Goal: Information Seeking & Learning: Learn about a topic

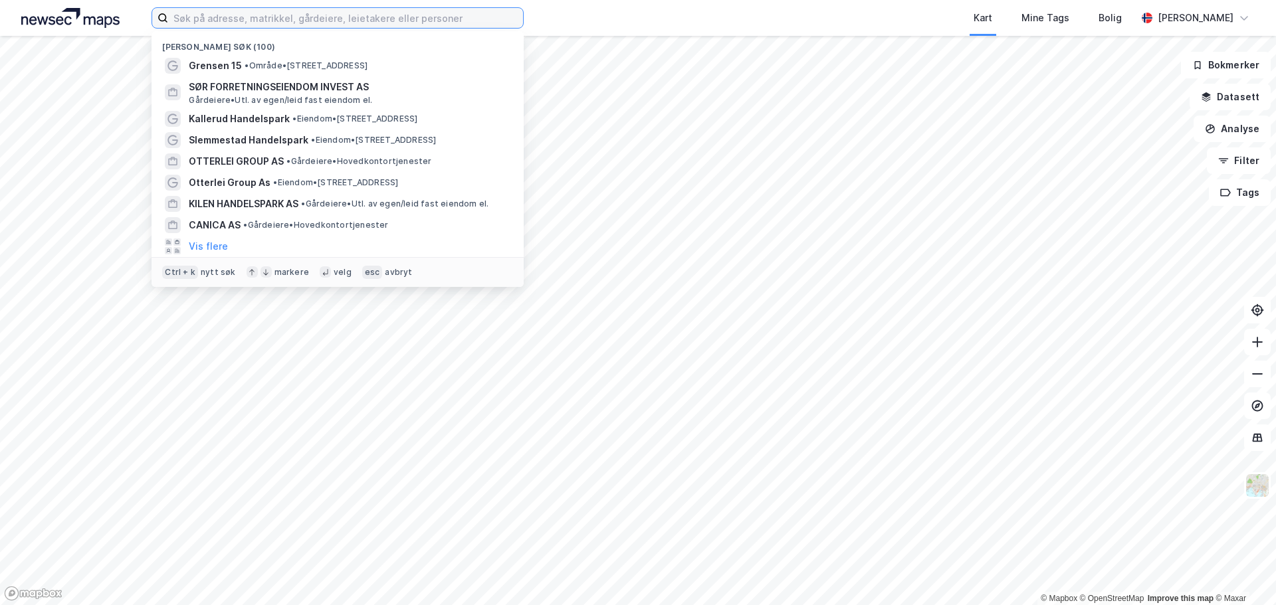
click at [402, 17] on input at bounding box center [345, 18] width 355 height 20
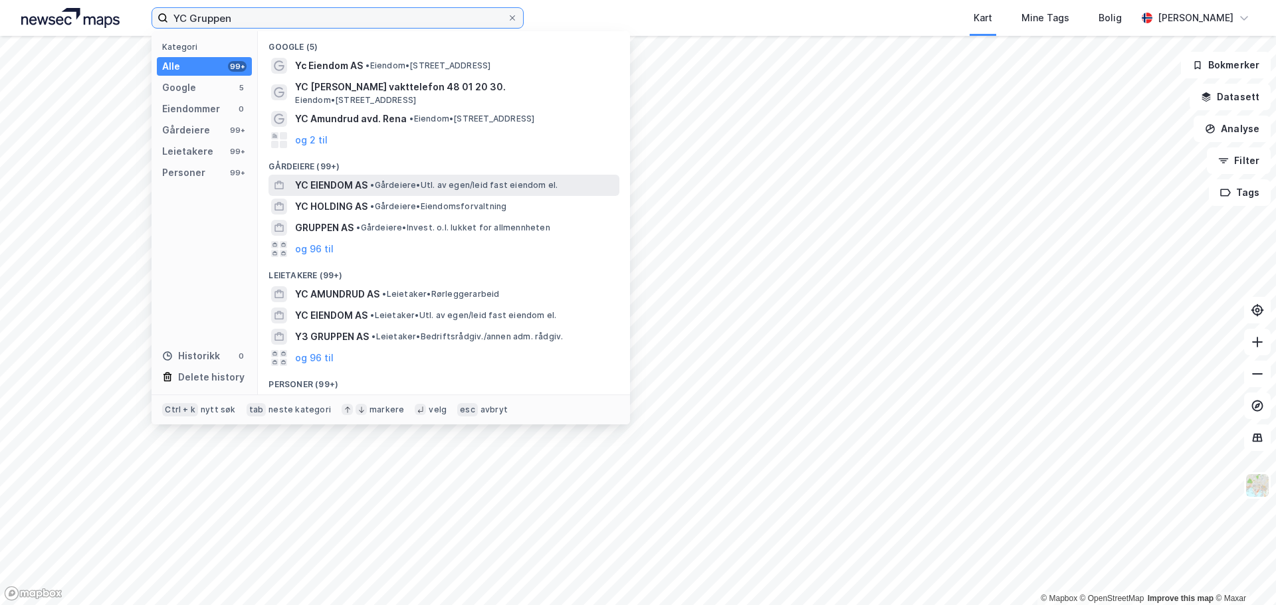
type input "YC Gruppen"
click at [414, 190] on span "• Gårdeiere • Utl. av egen/leid fast eiendom el." at bounding box center [463, 185] width 187 height 11
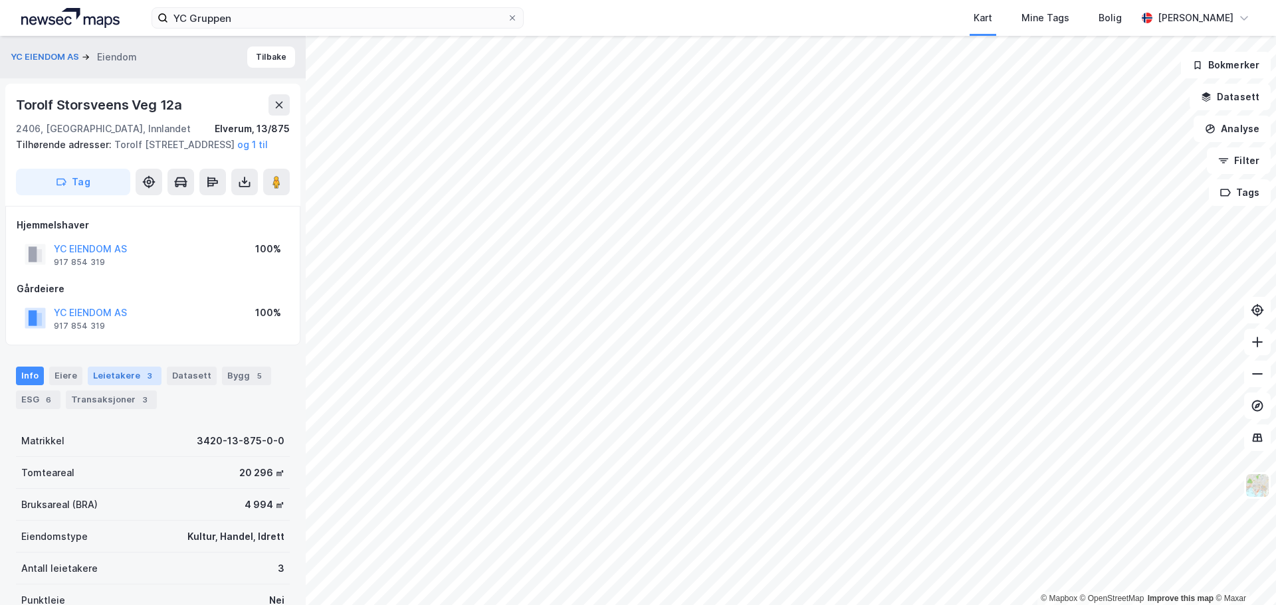
click at [145, 383] on div "3" at bounding box center [149, 375] width 13 height 13
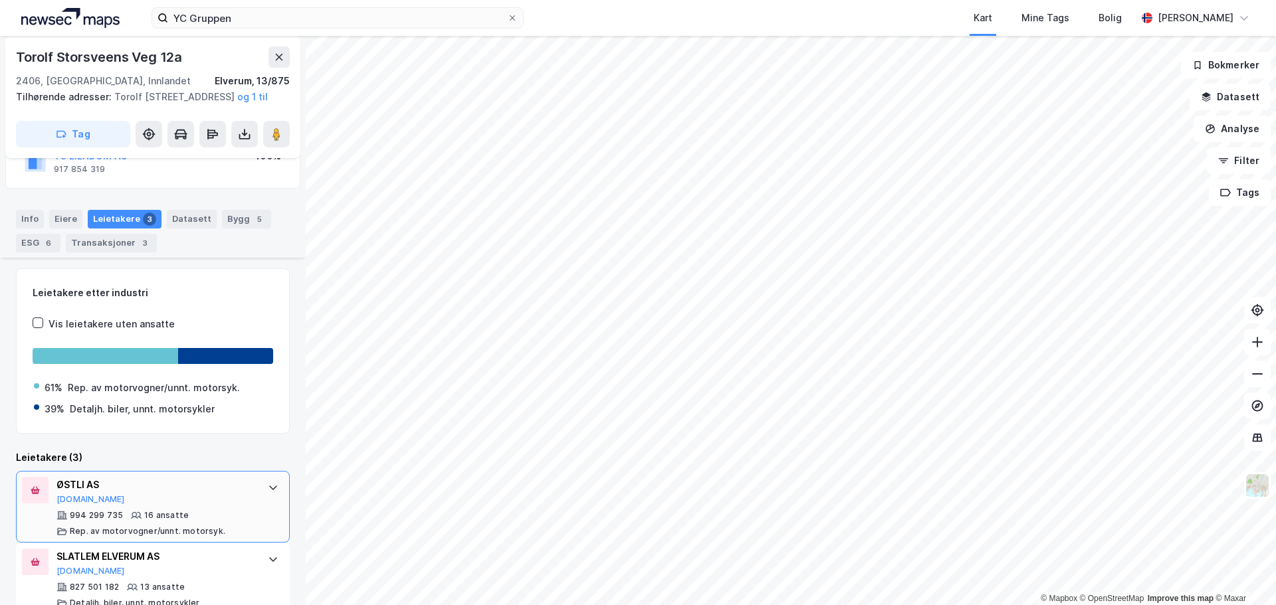
scroll to position [254, 0]
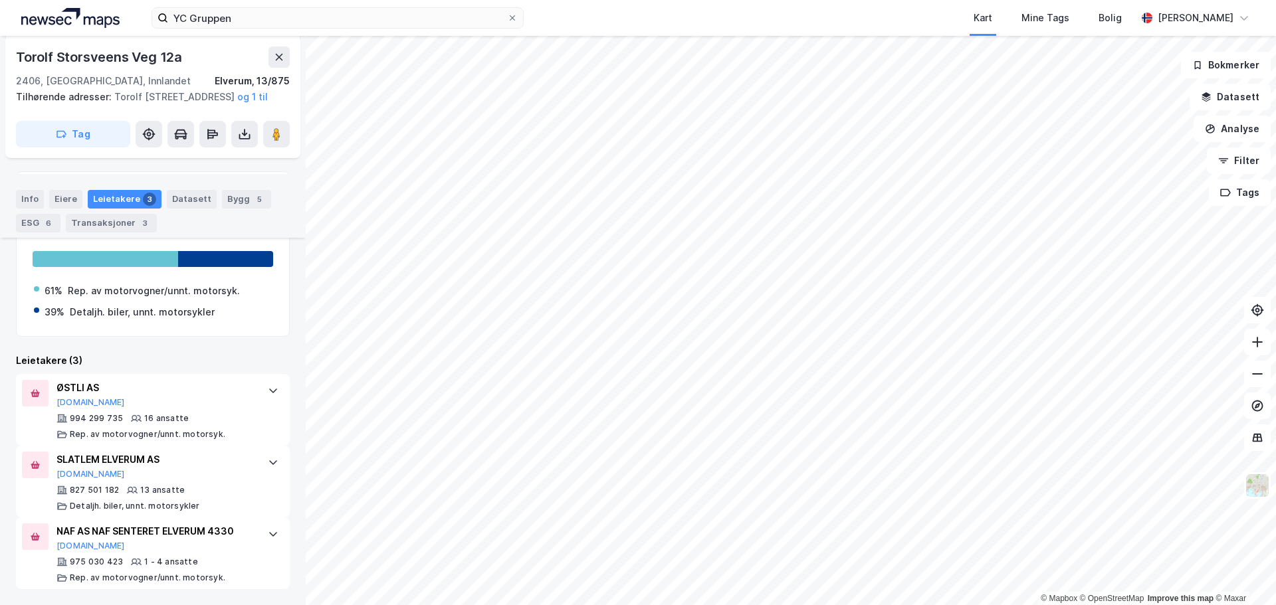
scroll to position [44, 0]
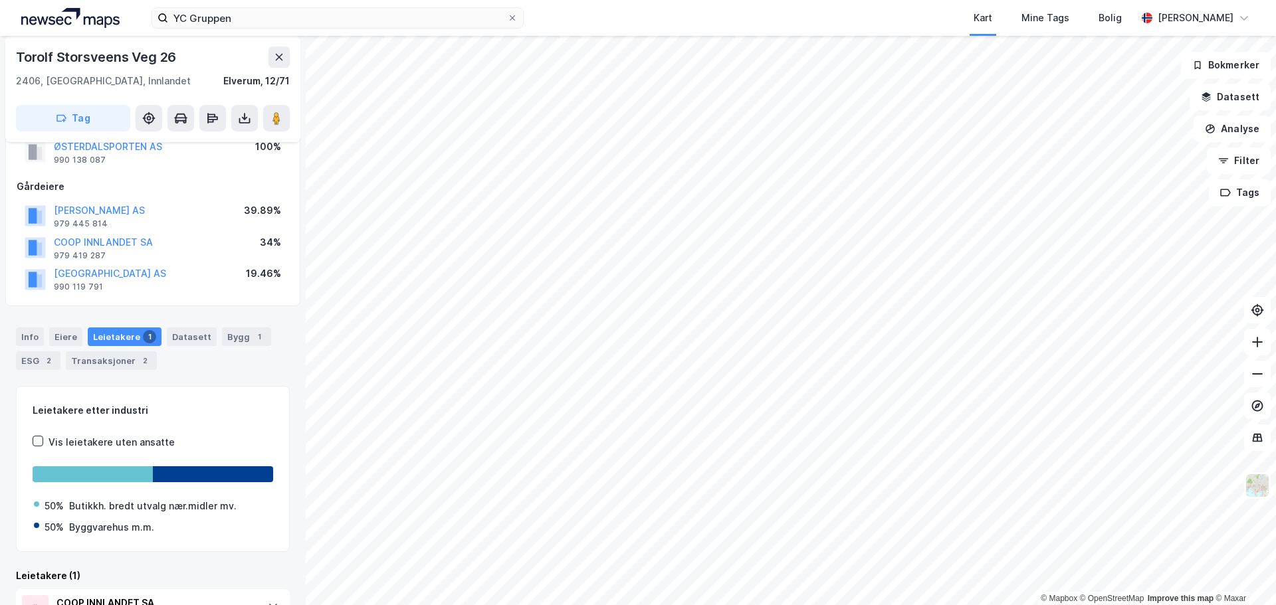
scroll to position [44, 0]
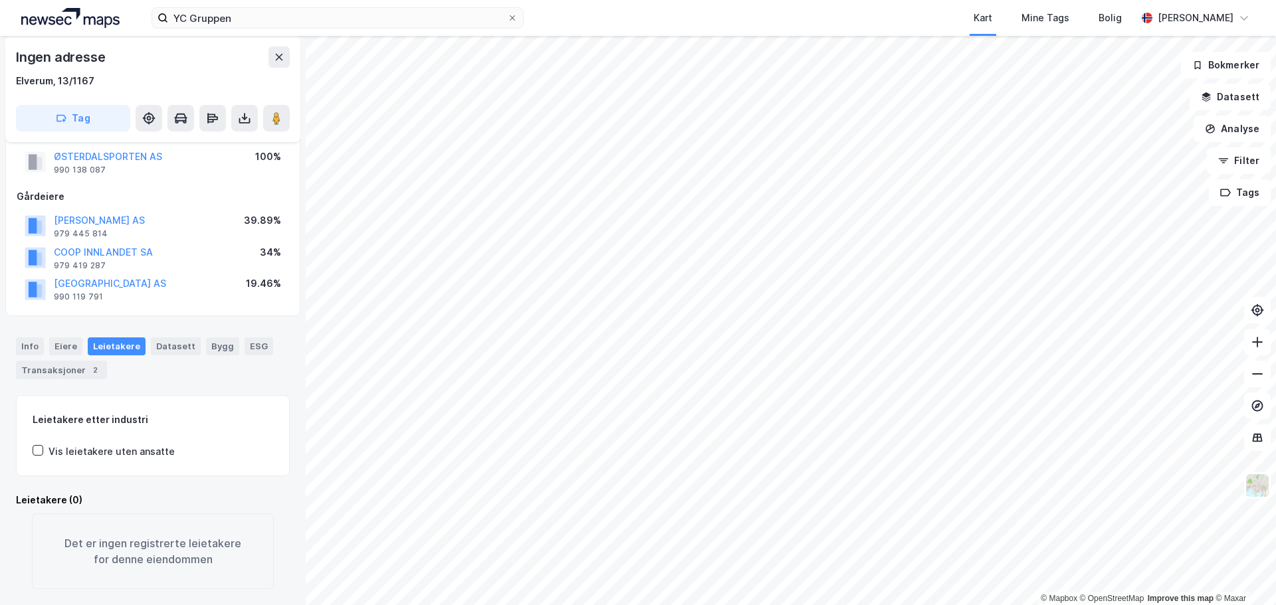
scroll to position [44, 0]
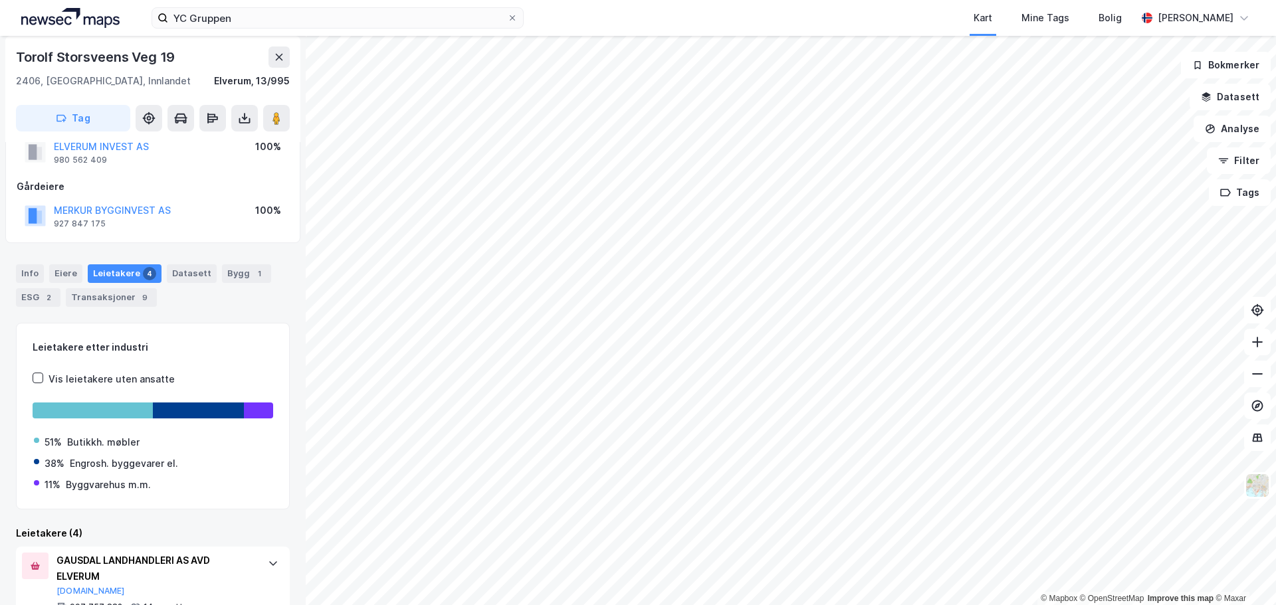
scroll to position [1, 0]
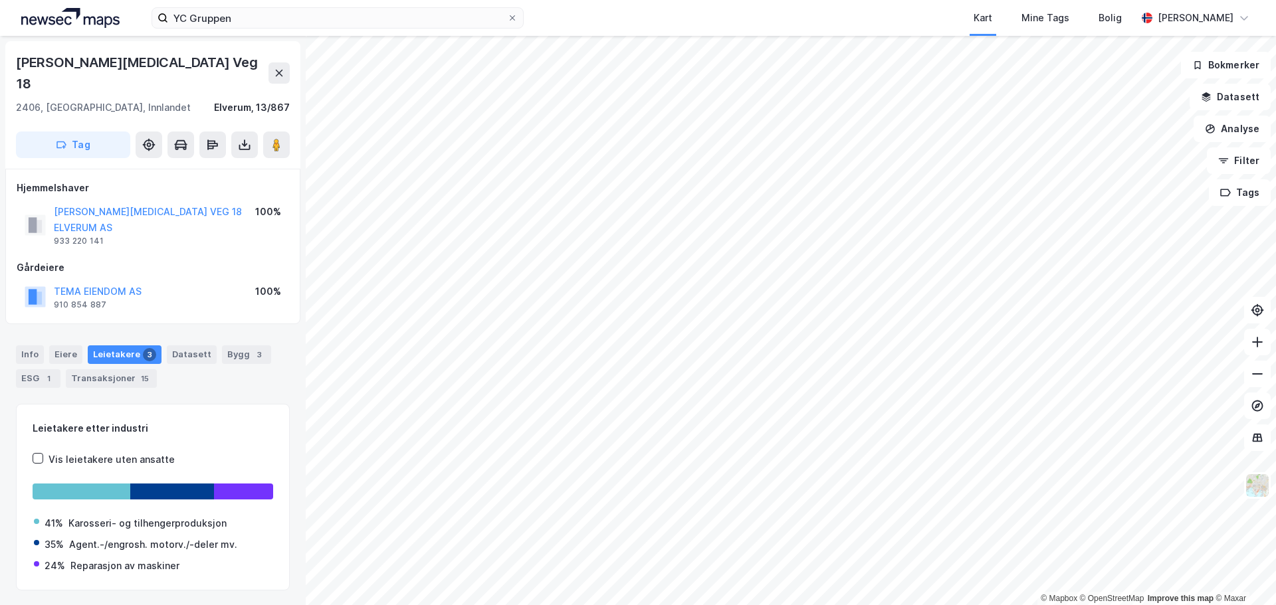
scroll to position [1, 0]
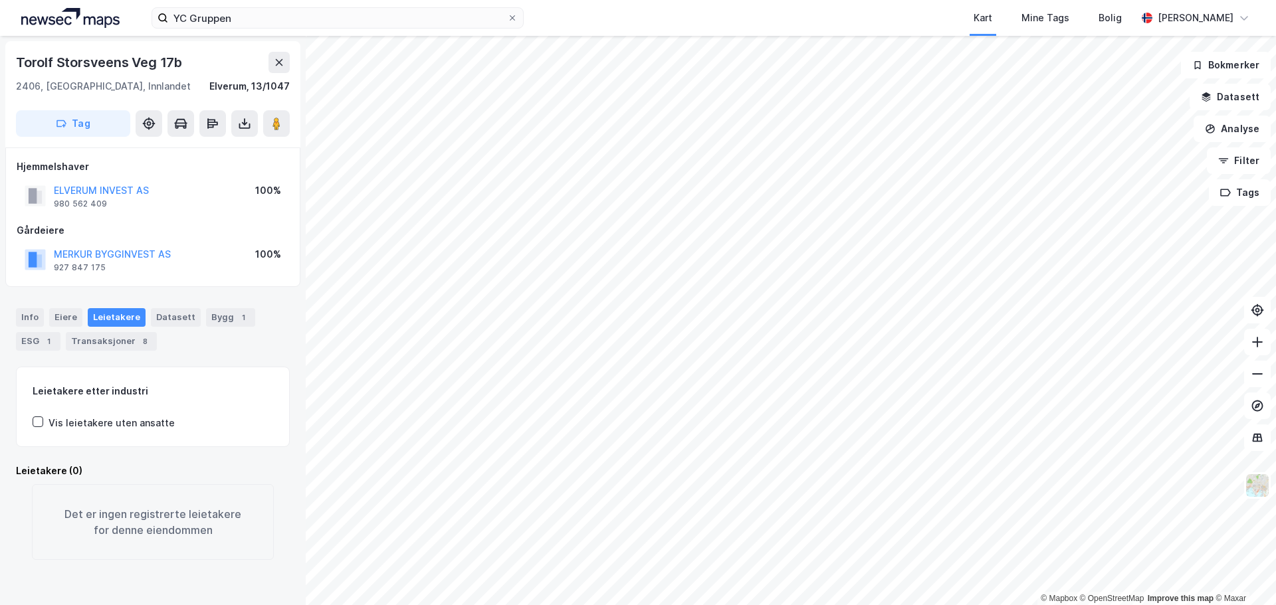
scroll to position [1, 0]
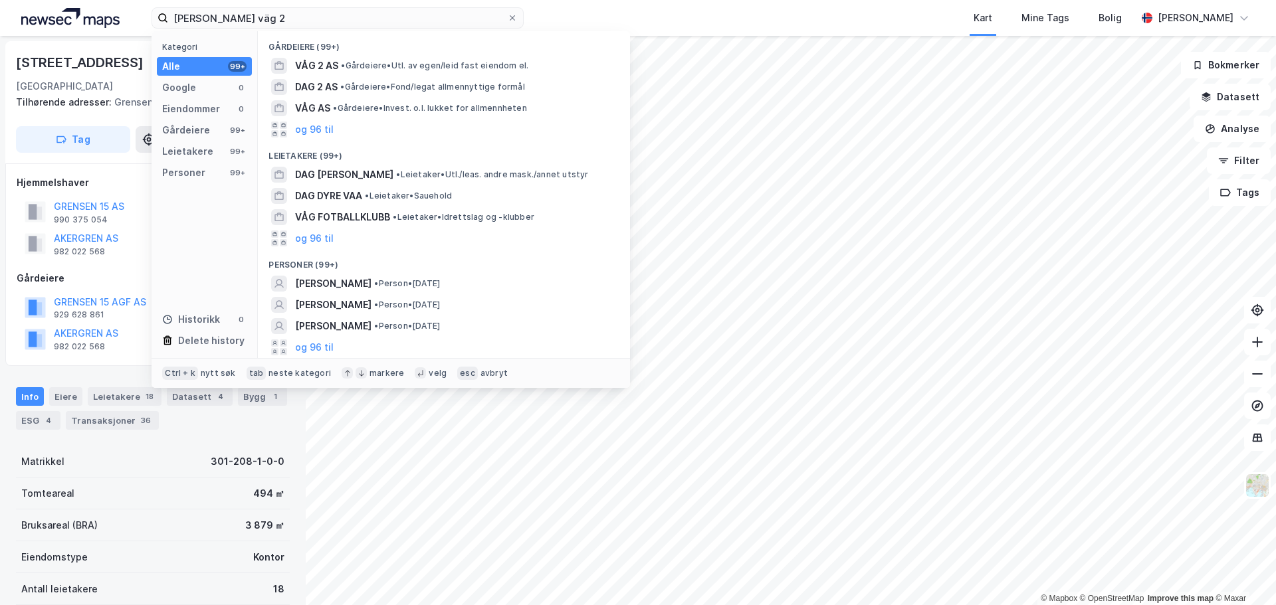
scroll to position [3, 0]
click at [258, 17] on input "Gunborg Nymans väg 2" at bounding box center [337, 18] width 339 height 20
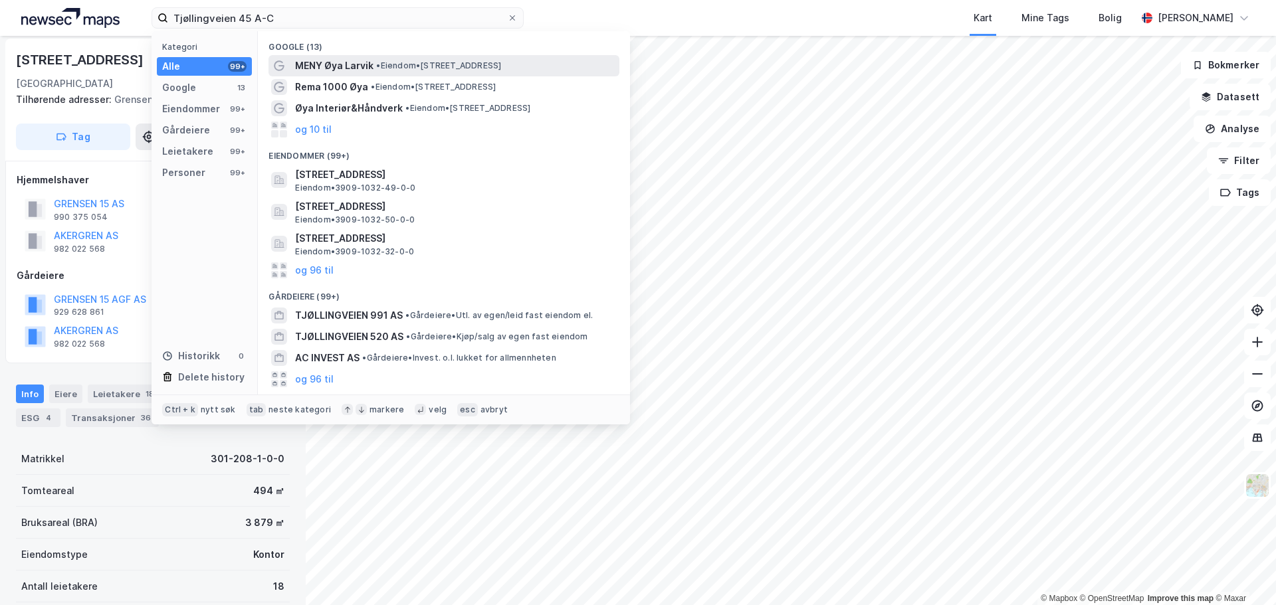
click at [365, 63] on span "MENY Øya Larvik" at bounding box center [334, 66] width 78 height 16
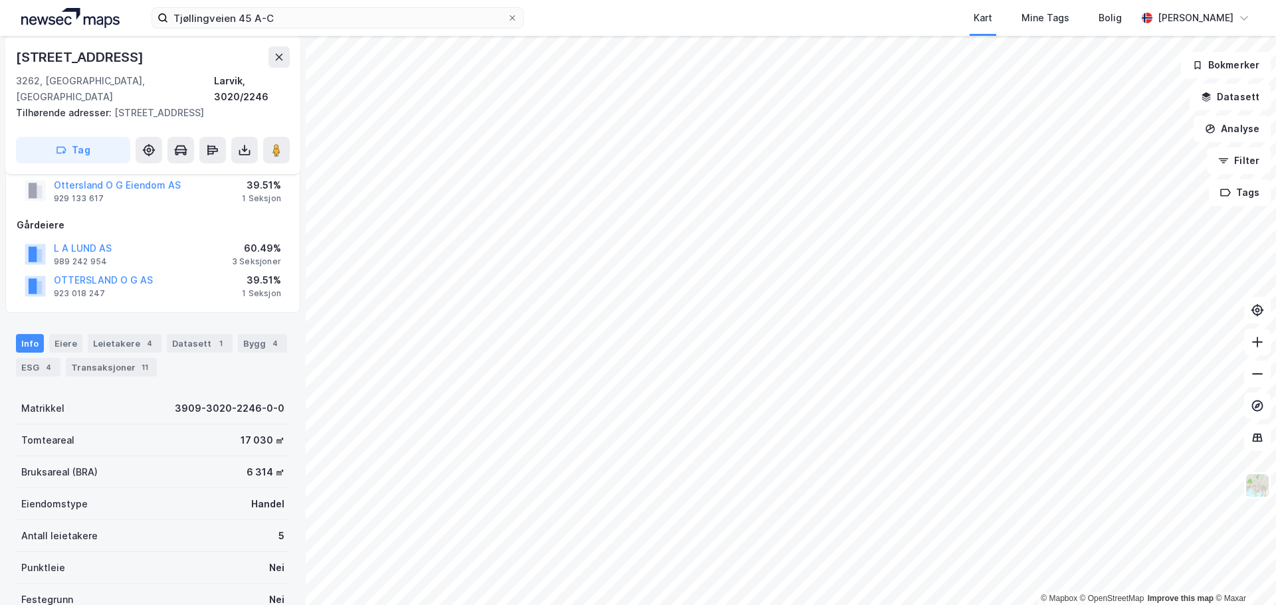
scroll to position [3, 0]
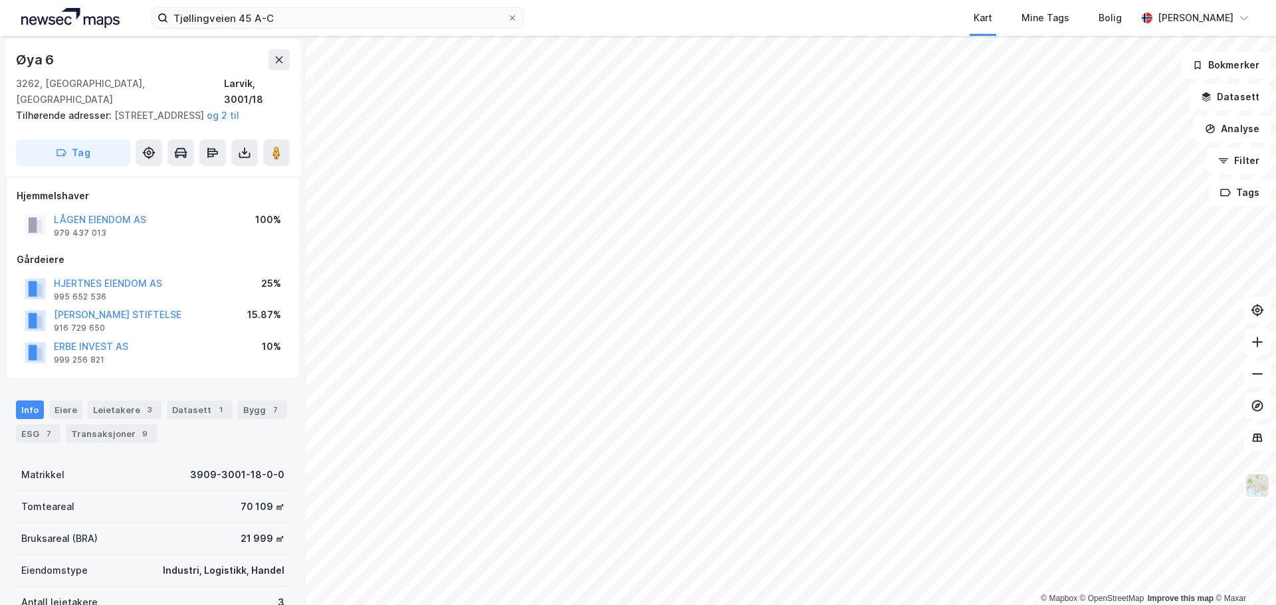
scroll to position [3, 0]
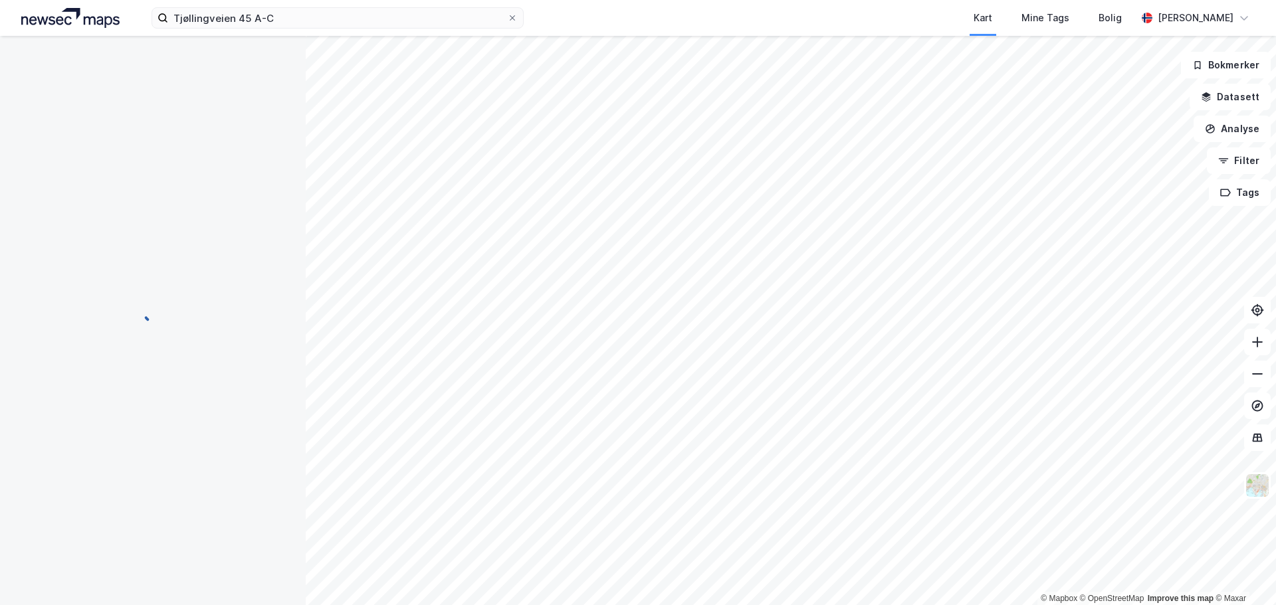
scroll to position [3, 0]
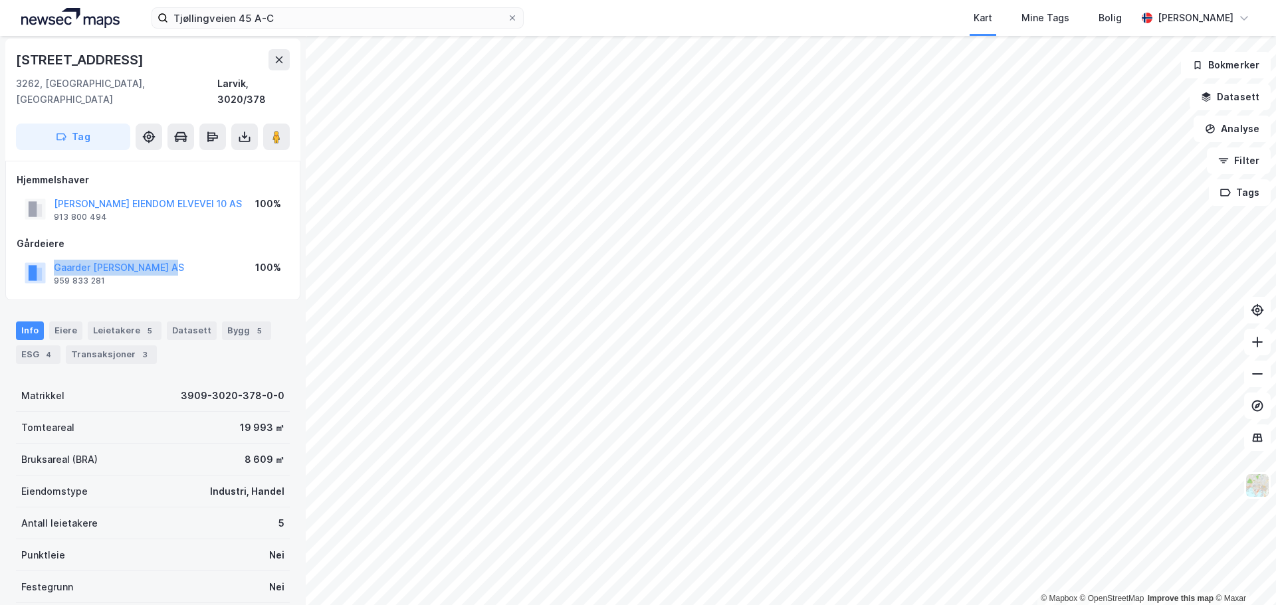
drag, startPoint x: 139, startPoint y: 252, endPoint x: 52, endPoint y: 254, distance: 87.1
click at [52, 257] on div "Gaarder Hans Holding AS 959 833 281 100%" at bounding box center [153, 273] width 272 height 32
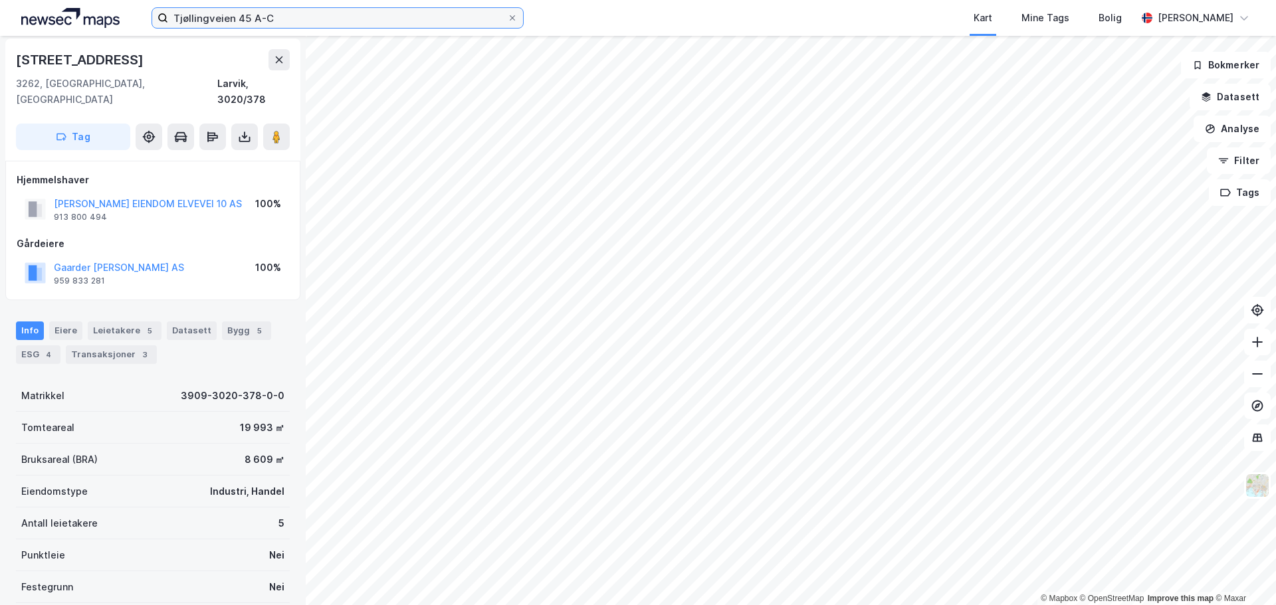
click at [351, 10] on input "Tjøllingveien 45 A-C" at bounding box center [337, 18] width 339 height 20
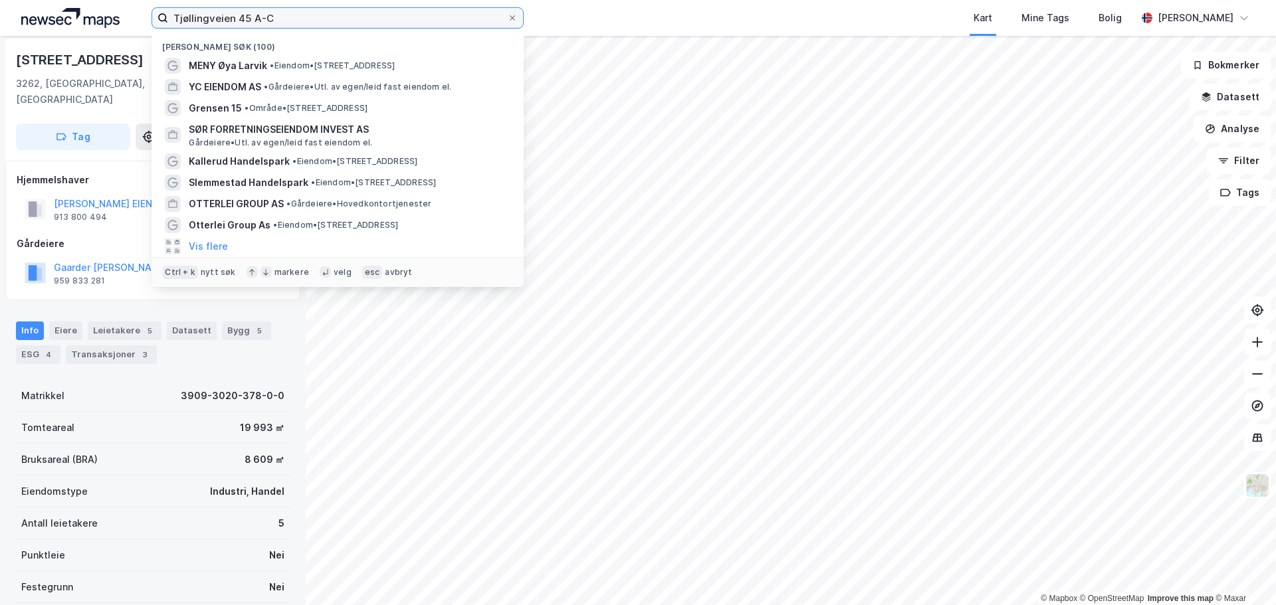
click at [351, 10] on input "Tjøllingveien 45 A-C" at bounding box center [337, 18] width 339 height 20
paste input "Øya Handelspark"
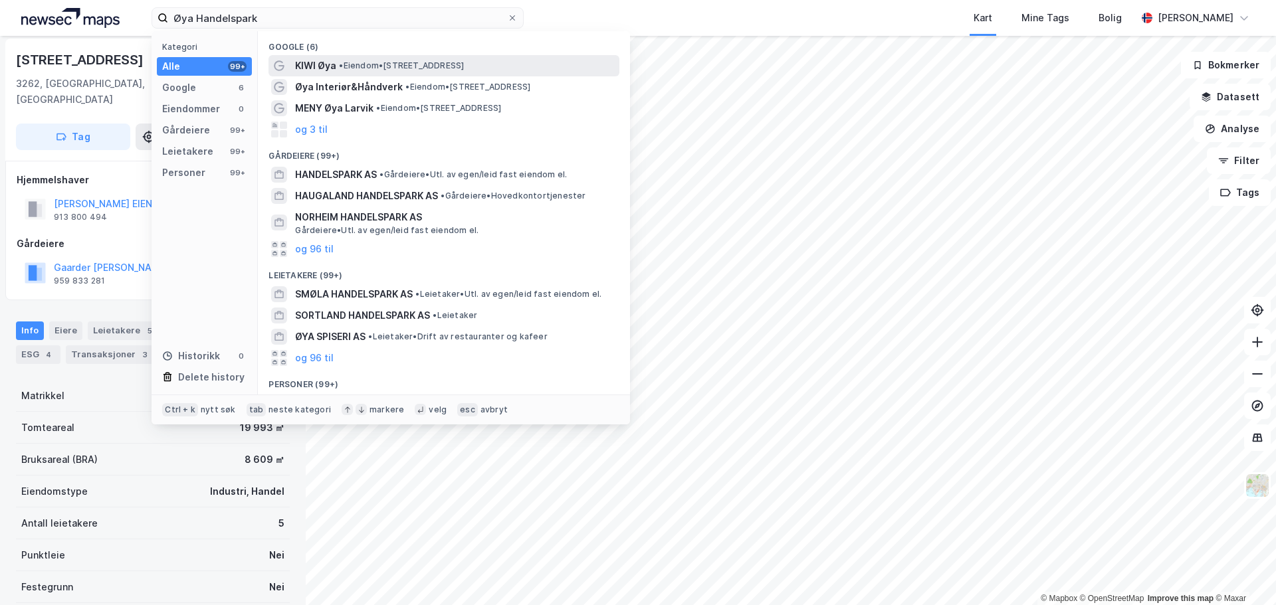
click at [342, 70] on span "• Eiendom • Elveveien 10, 3262 Larvik" at bounding box center [401, 65] width 125 height 11
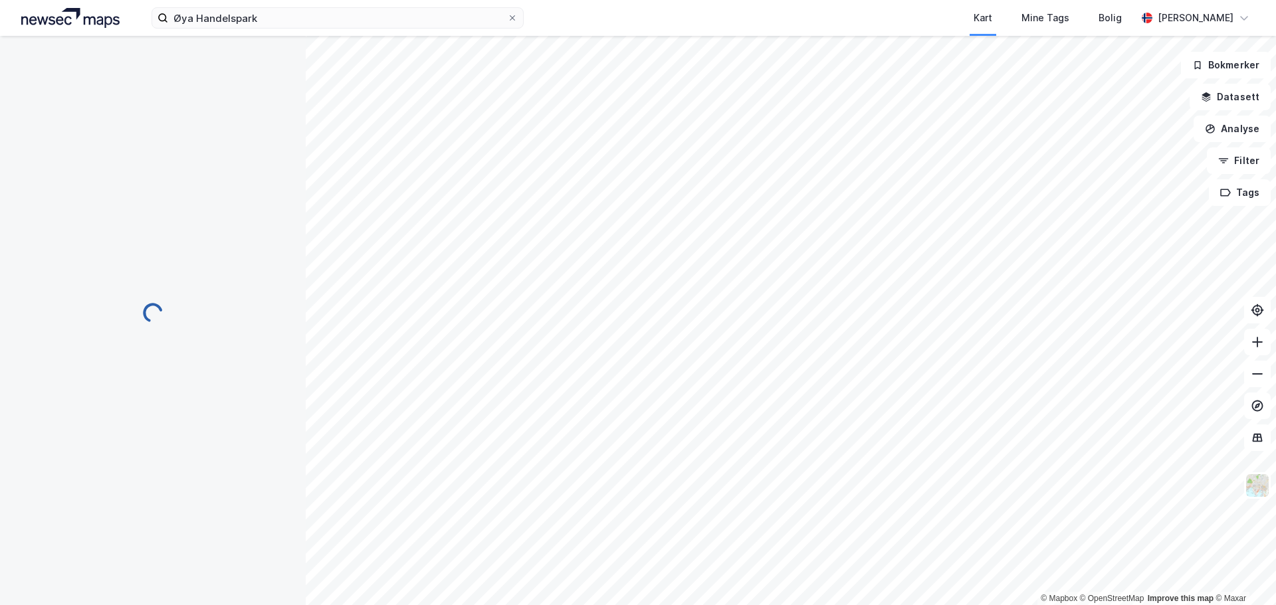
scroll to position [3, 0]
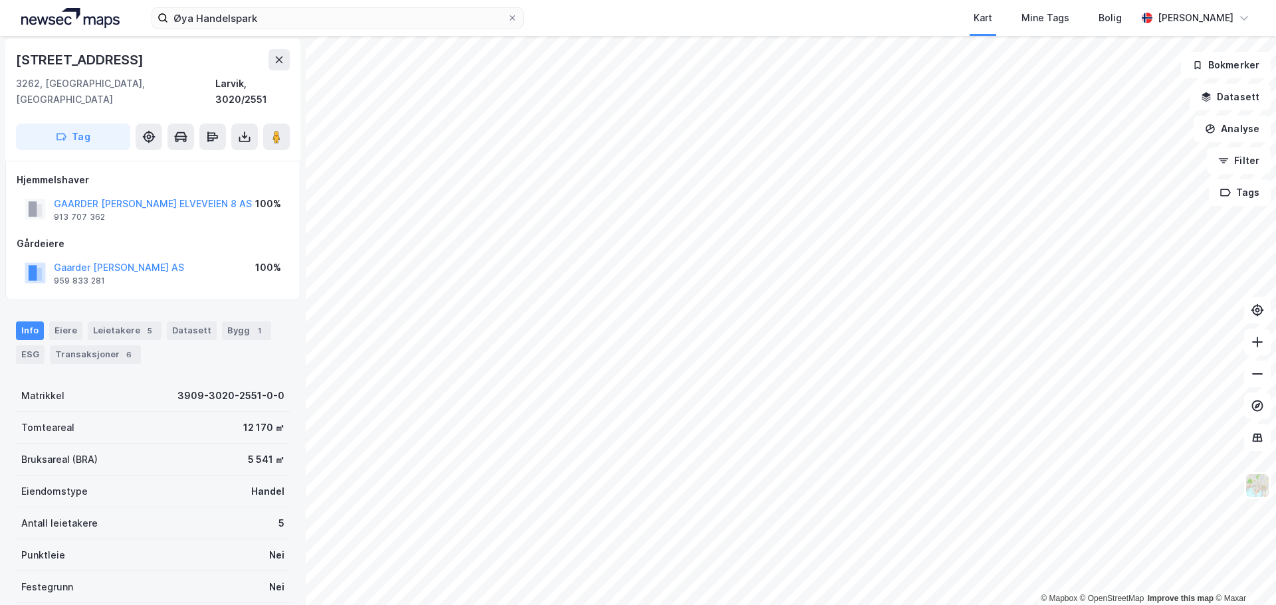
scroll to position [3, 0]
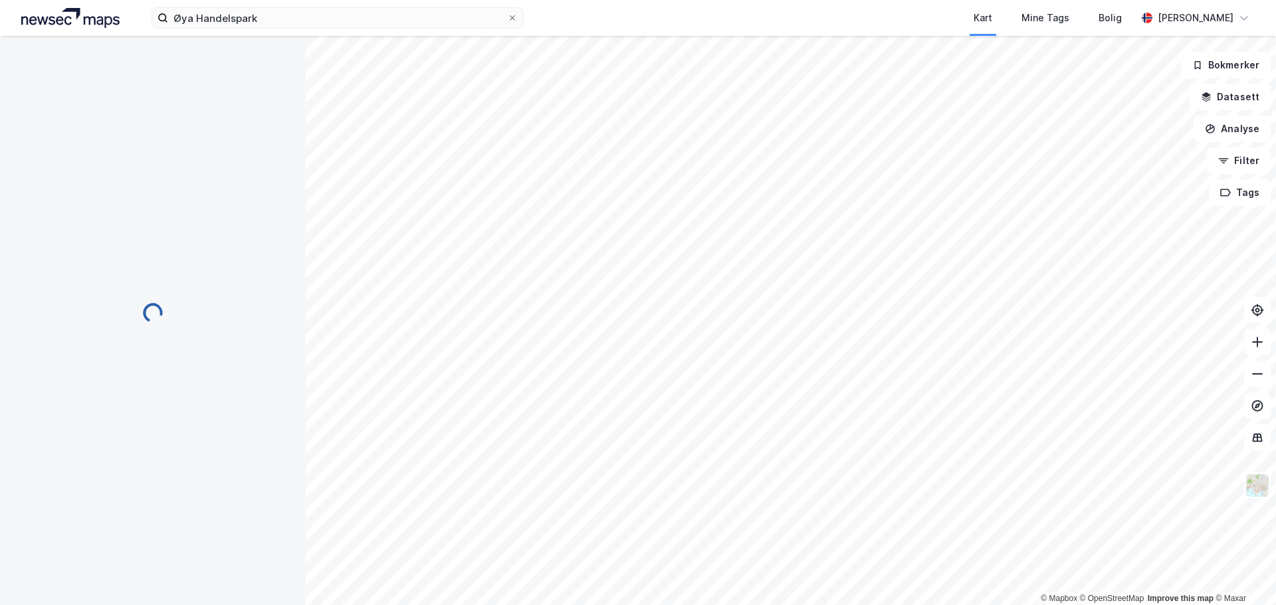
scroll to position [3, 0]
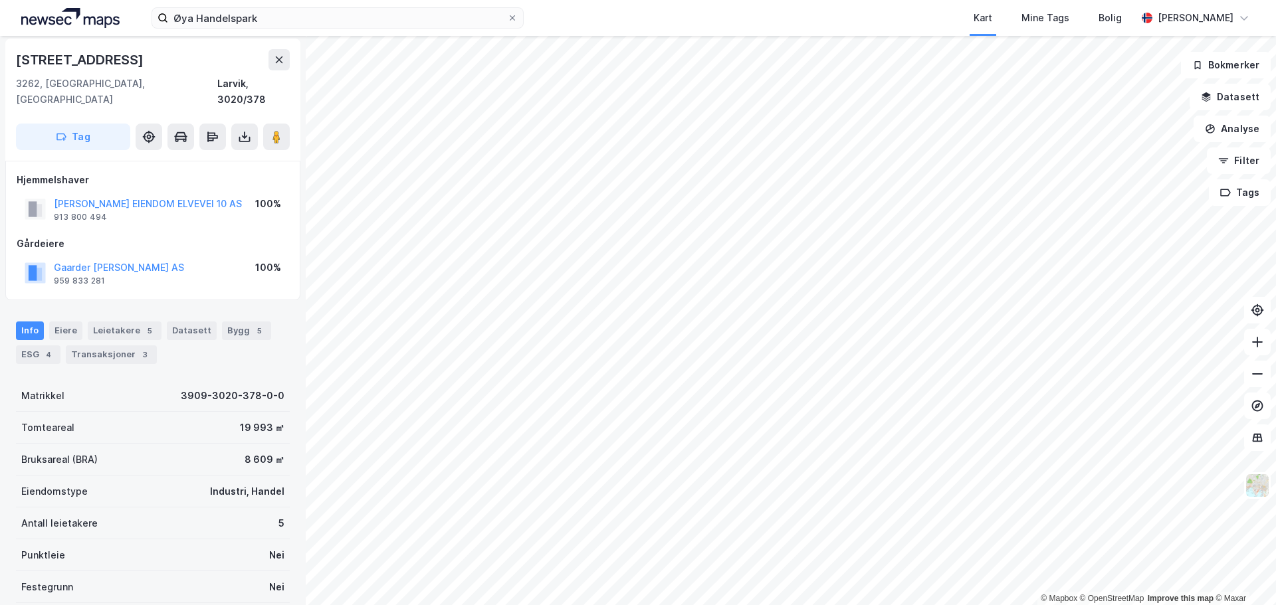
scroll to position [3, 0]
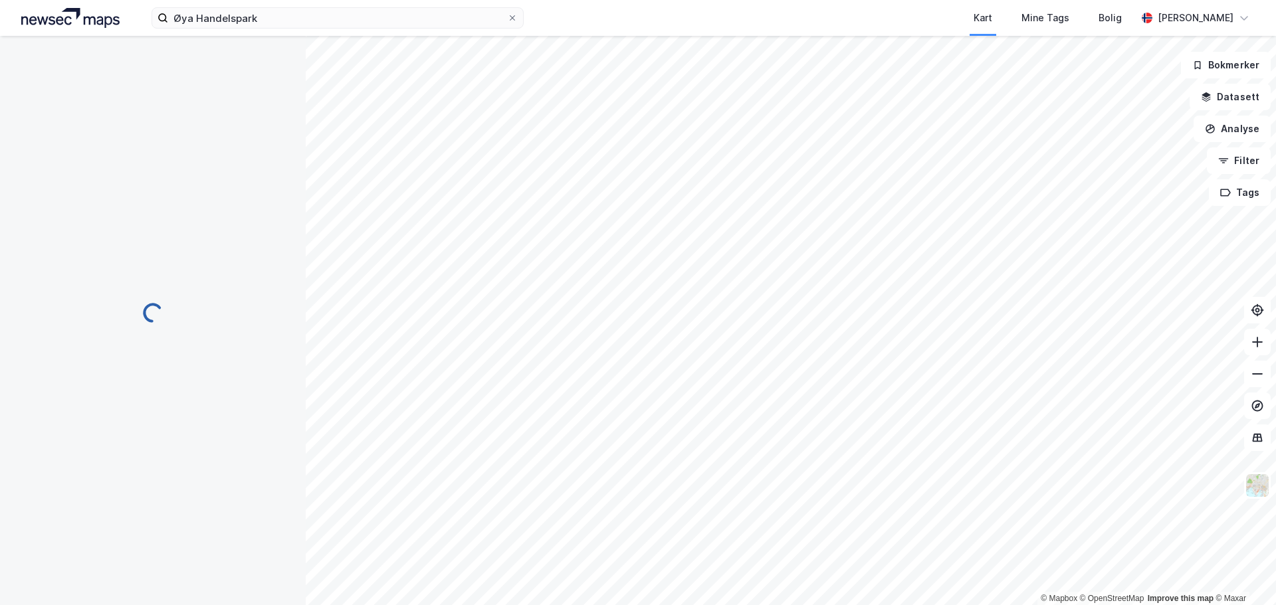
scroll to position [3, 0]
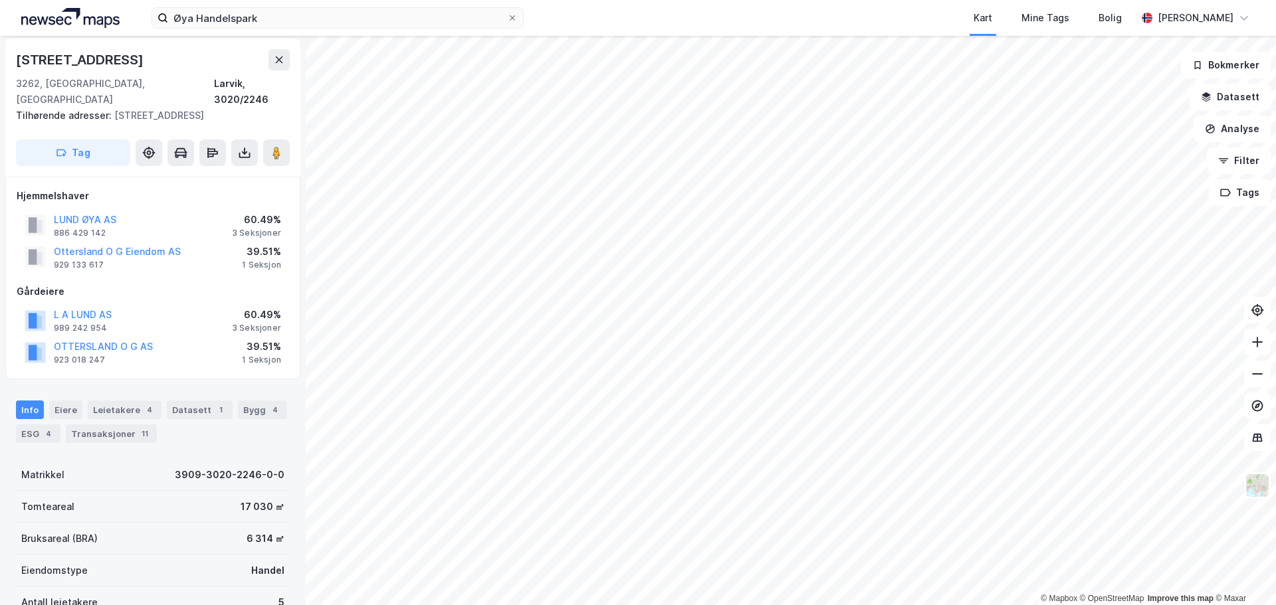
scroll to position [3, 0]
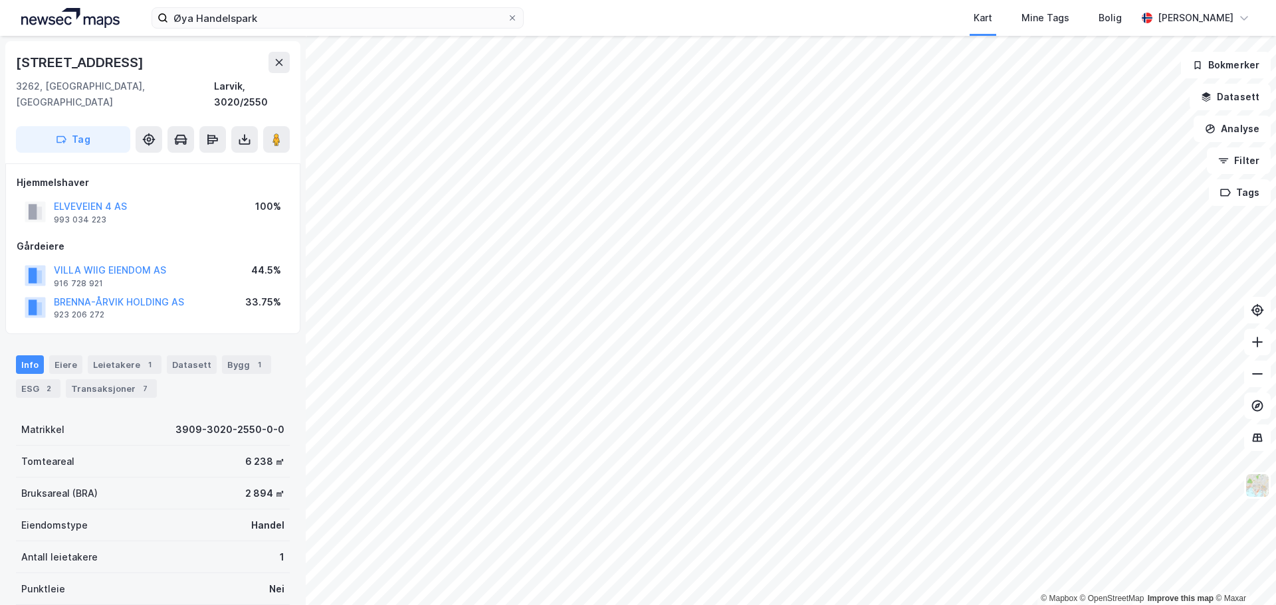
scroll to position [3, 0]
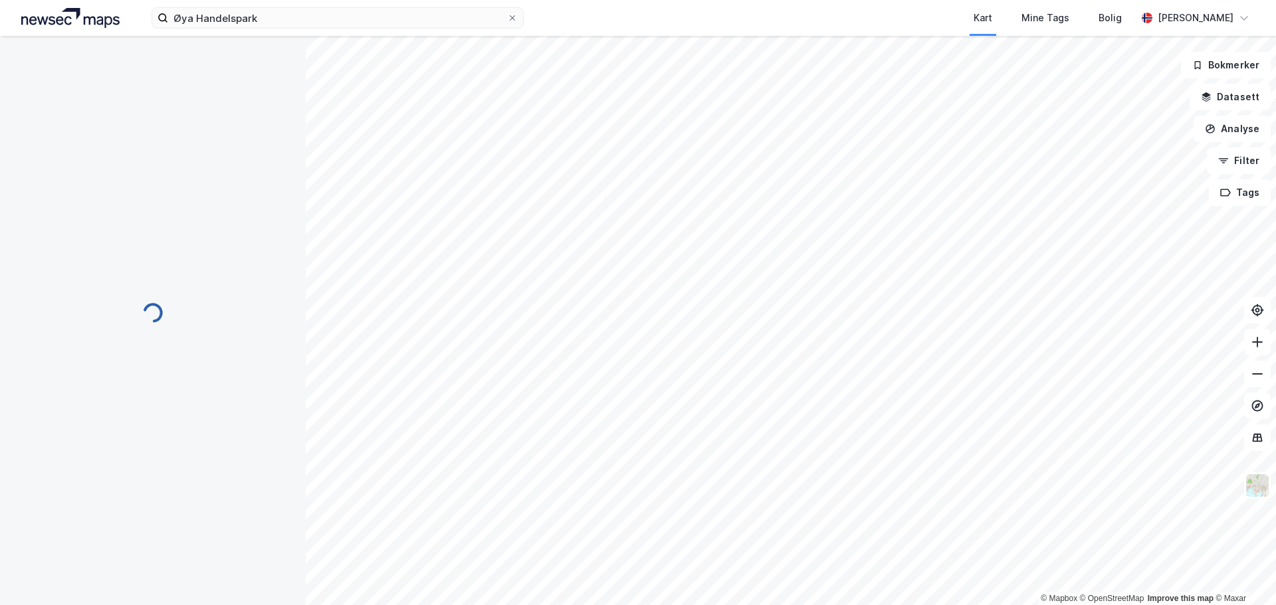
scroll to position [3, 0]
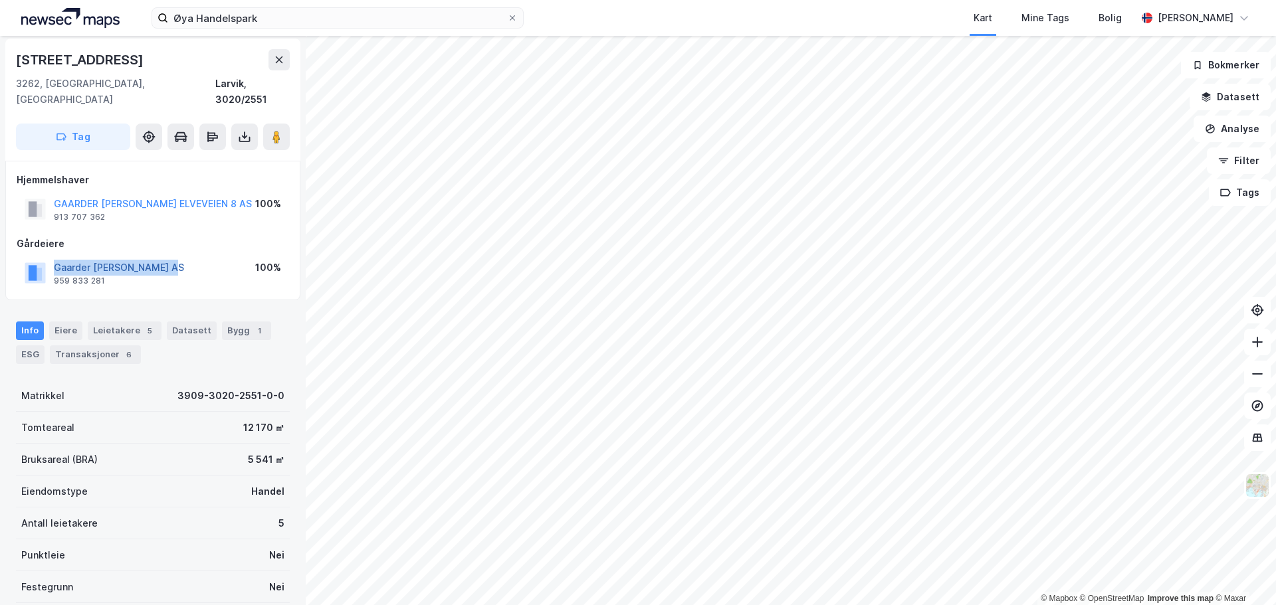
drag, startPoint x: 115, startPoint y: 257, endPoint x: 54, endPoint y: 252, distance: 60.6
click at [54, 257] on div "Gaarder Hans Holding AS 959 833 281 100%" at bounding box center [153, 273] width 272 height 32
click at [202, 257] on div "Gaarder Hans Holding AS 959 833 281 100%" at bounding box center [153, 273] width 272 height 32
drag, startPoint x: 187, startPoint y: 256, endPoint x: 56, endPoint y: 252, distance: 130.9
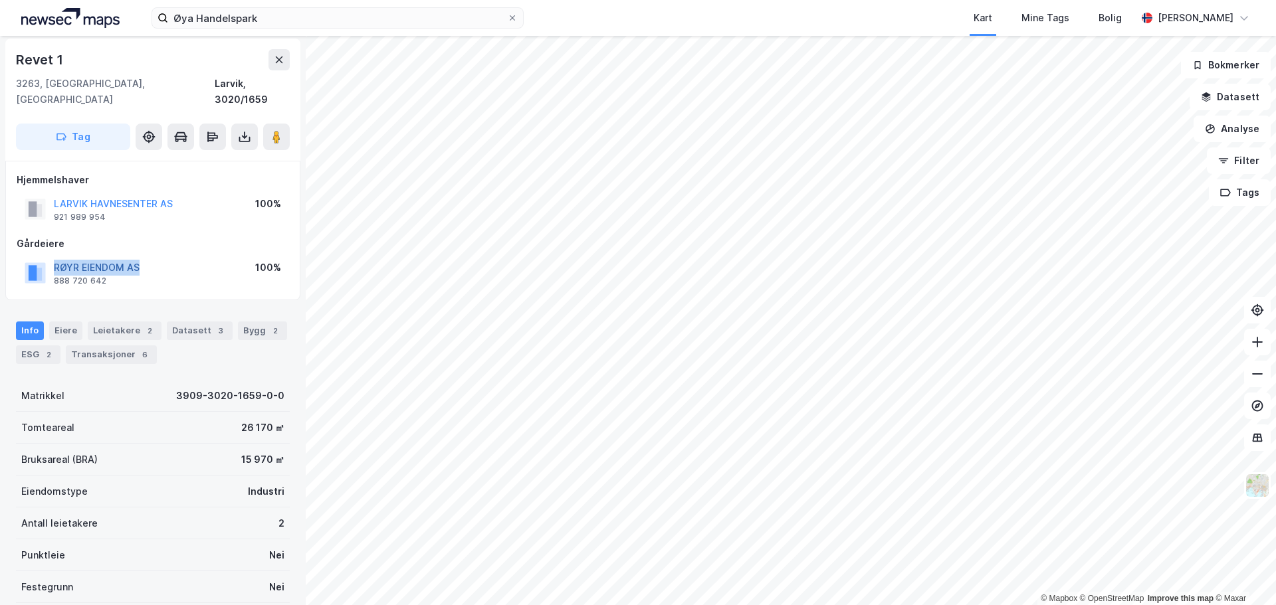
click at [56, 257] on div "RØYR EIENDOM AS 888 720 642 100%" at bounding box center [153, 273] width 272 height 32
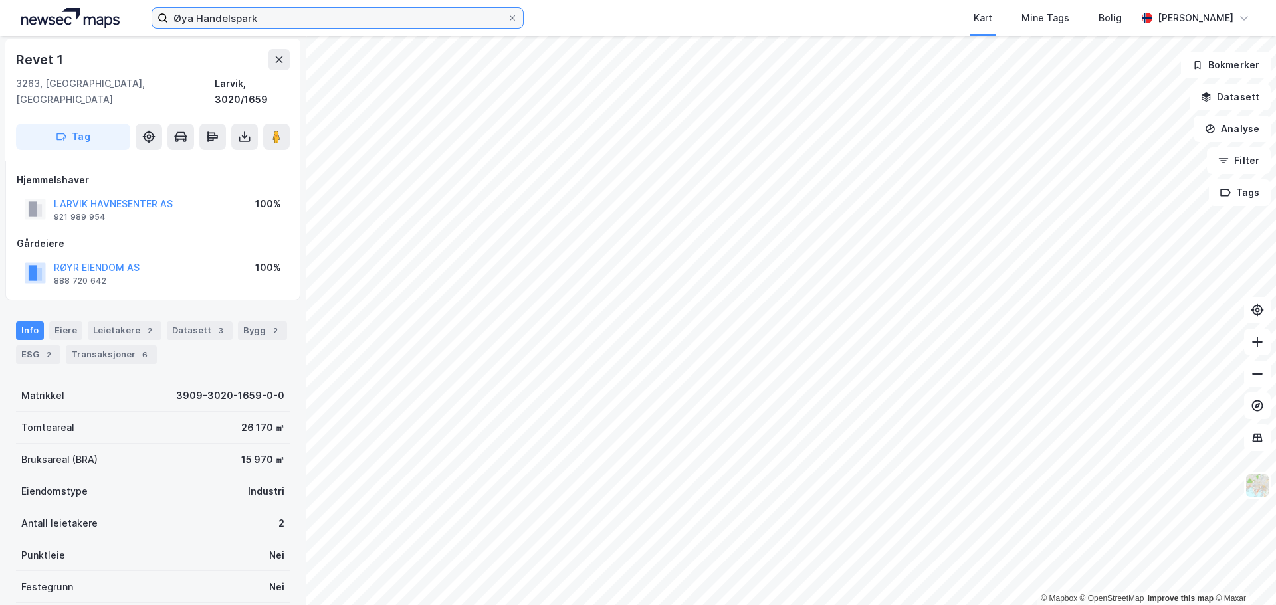
click at [220, 9] on input "Øya Handelspark" at bounding box center [337, 18] width 339 height 20
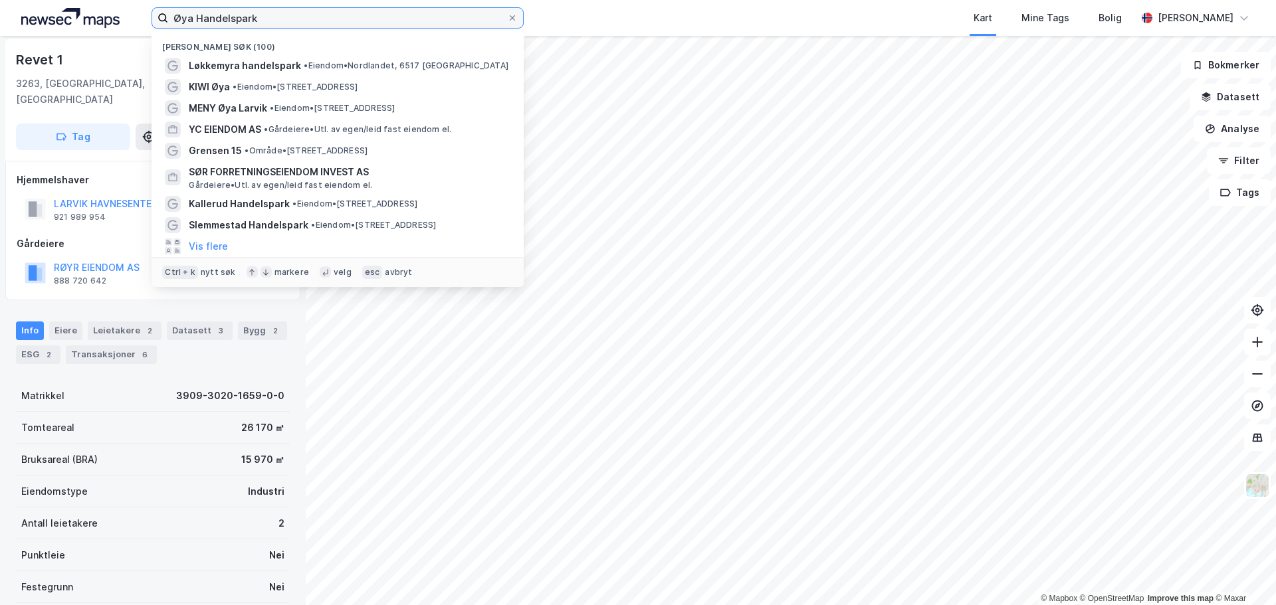
click at [220, 9] on input "Øya Handelspark" at bounding box center [337, 18] width 339 height 20
paste input "Løkkemyra Handelspark – [GEOGRAPHIC_DATA]"
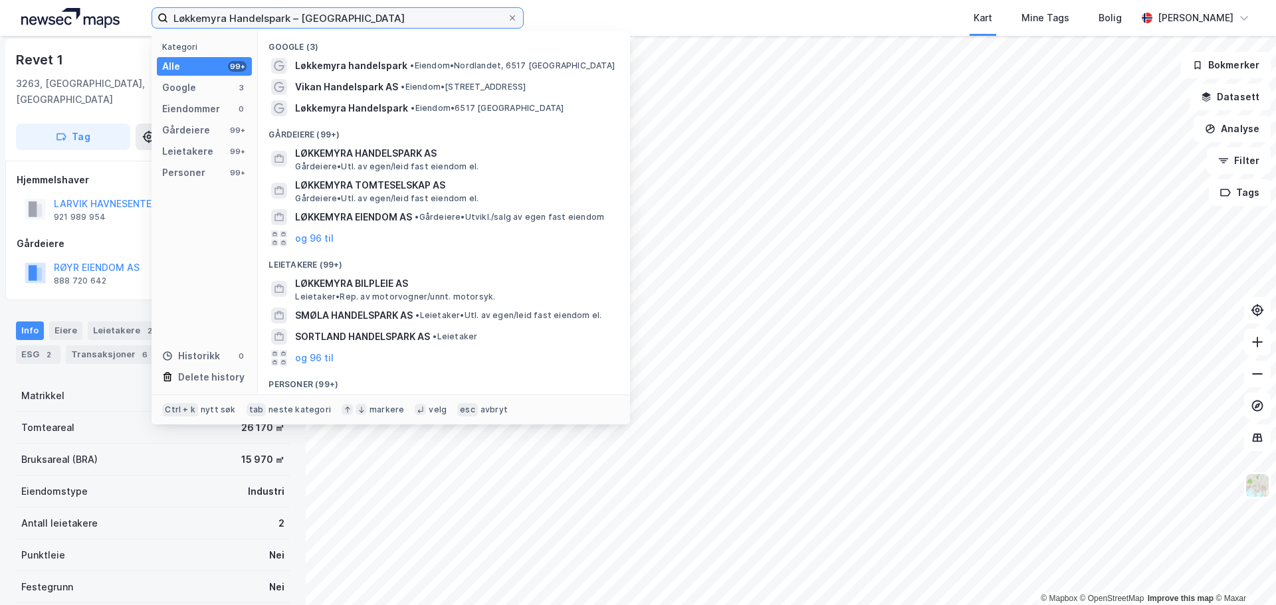
click at [264, 13] on input "Løkkemyra Handelspark – [GEOGRAPHIC_DATA]" at bounding box center [337, 18] width 339 height 20
click at [264, 14] on input "Løkkemyra Handelspark – [GEOGRAPHIC_DATA]" at bounding box center [337, 18] width 339 height 20
paste input "Hoffsjef Løvenskiolds vei 51 F"
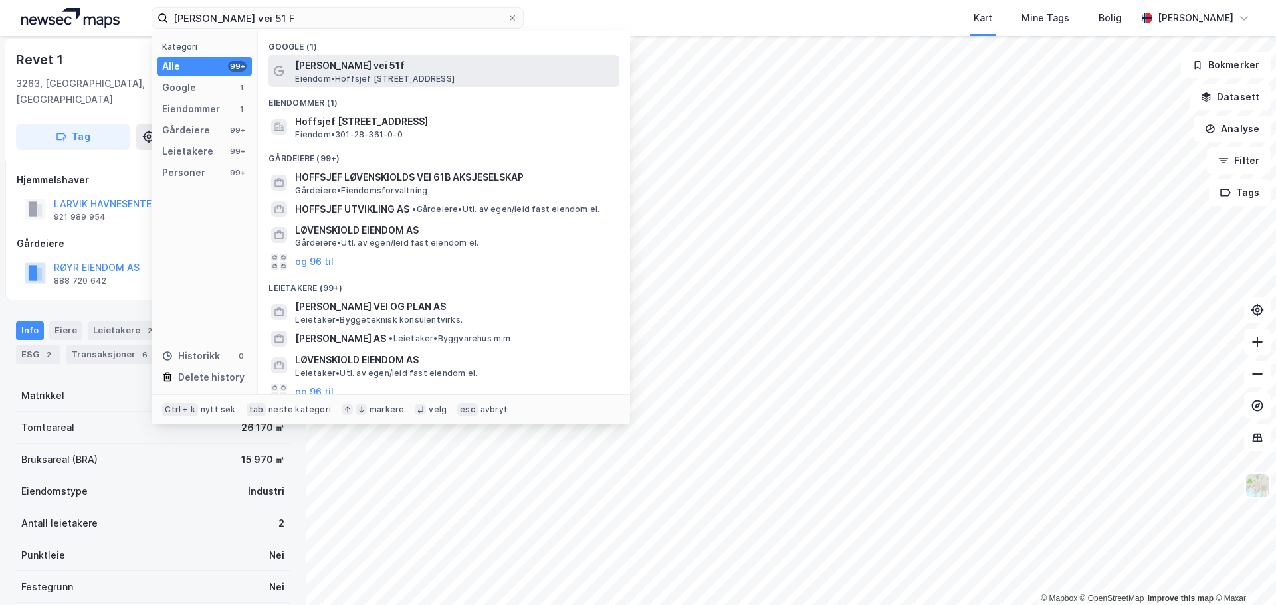
click at [343, 74] on span "Eiendom • Hoffsjef Løvenskiolds vei 51f, 0382 Oslo" at bounding box center [374, 79] width 159 height 11
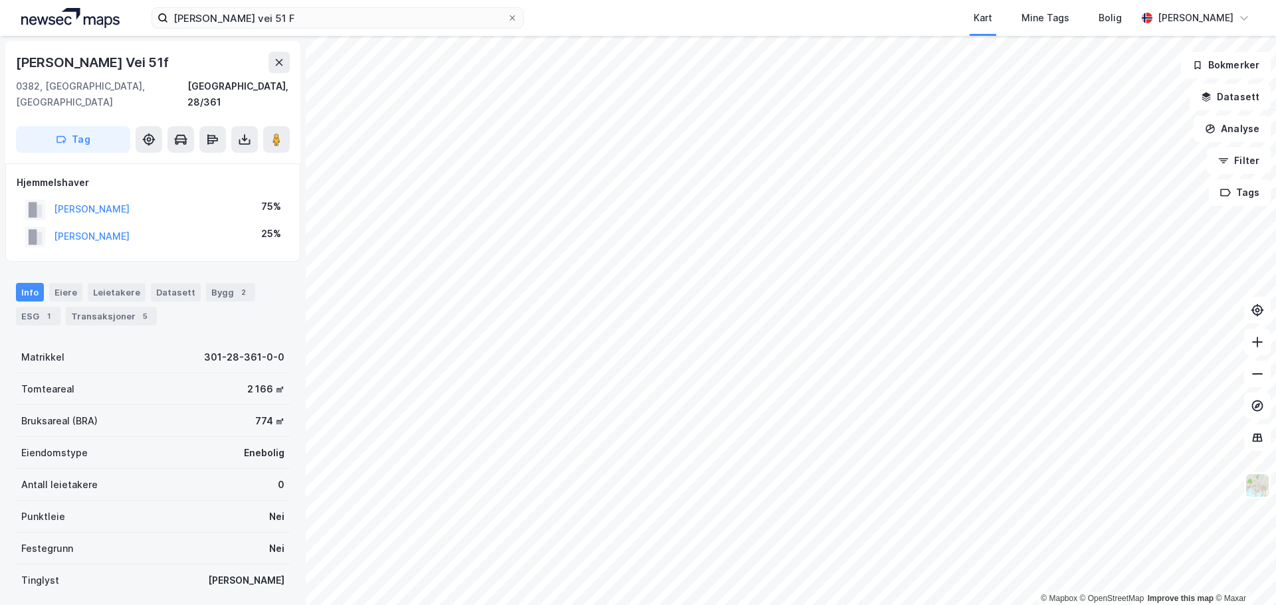
scroll to position [3, 0]
drag, startPoint x: 170, startPoint y: 188, endPoint x: 55, endPoint y: 187, distance: 114.9
click at [55, 193] on div "LEONTHIN CHRISTIAN 75%" at bounding box center [153, 206] width 272 height 27
click at [331, 30] on div "Hoffsjef Løvenskiolds vei 51 F Kart Mine Tags Bolig Morten Slette" at bounding box center [638, 18] width 1276 height 36
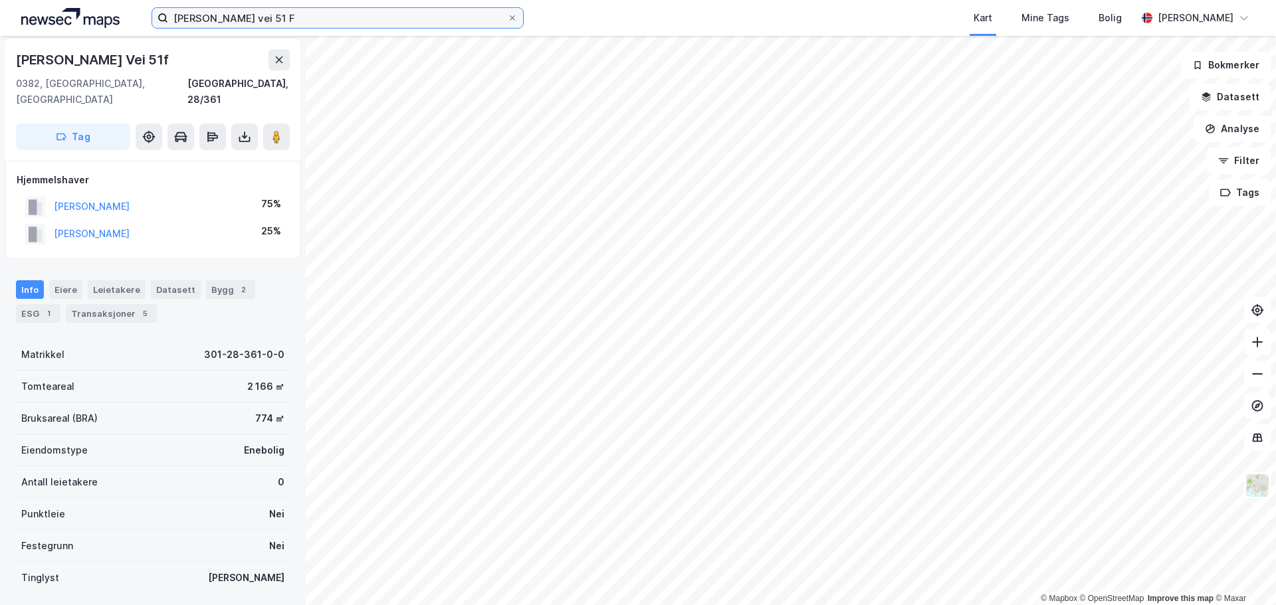
click at [326, 21] on input "Hoffsjef Løvenskiolds vei 51 F" at bounding box center [337, 18] width 339 height 20
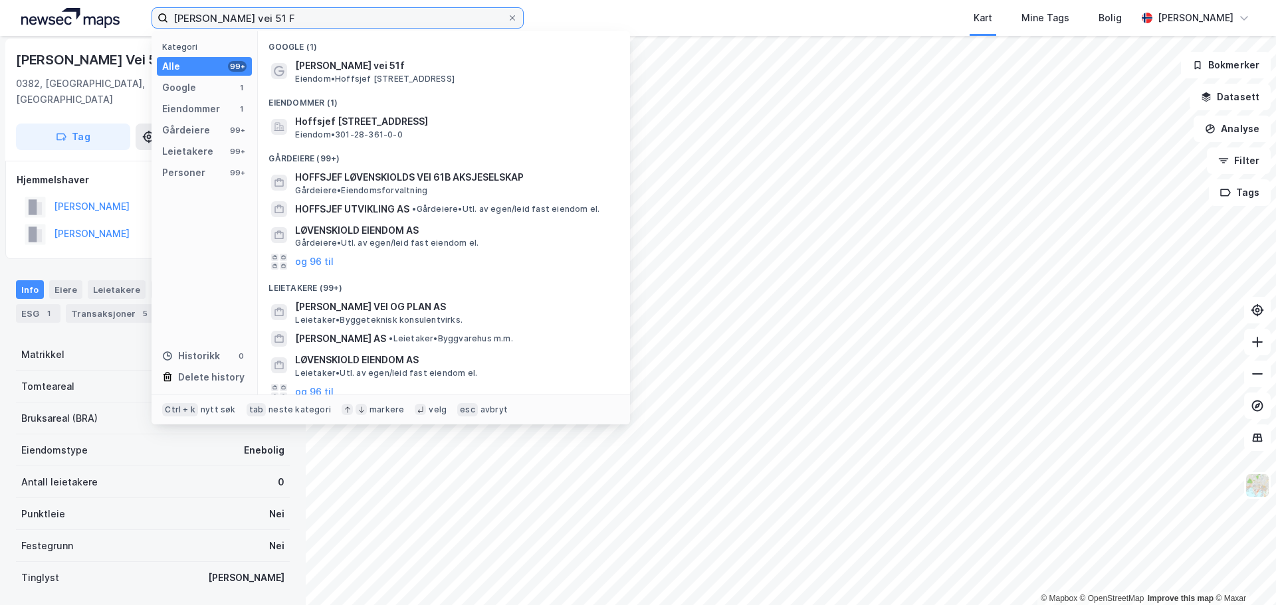
click at [326, 21] on input "Hoffsjef Løvenskiolds vei 51 F" at bounding box center [337, 18] width 339 height 20
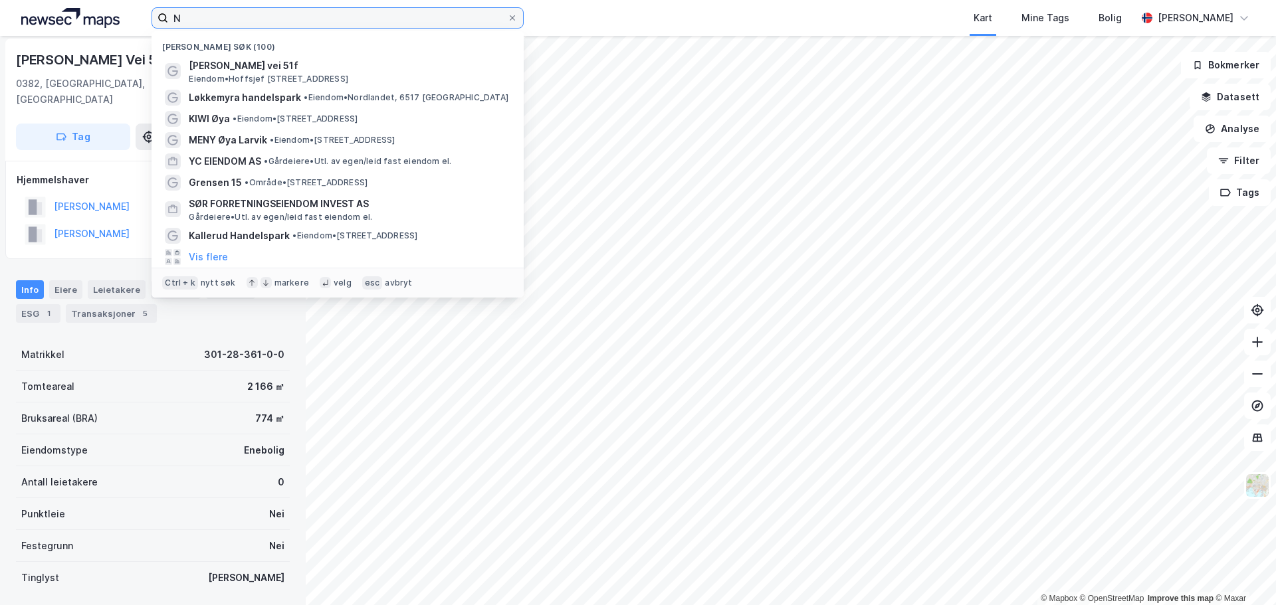
type input "N"
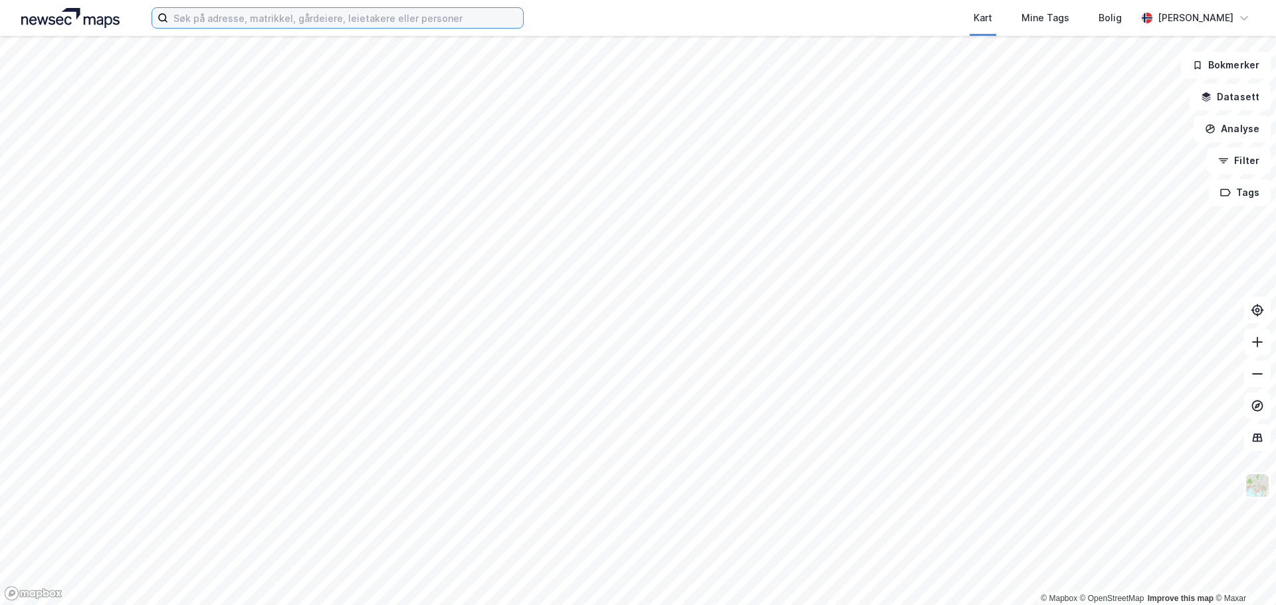
click at [237, 21] on input at bounding box center [345, 18] width 355 height 20
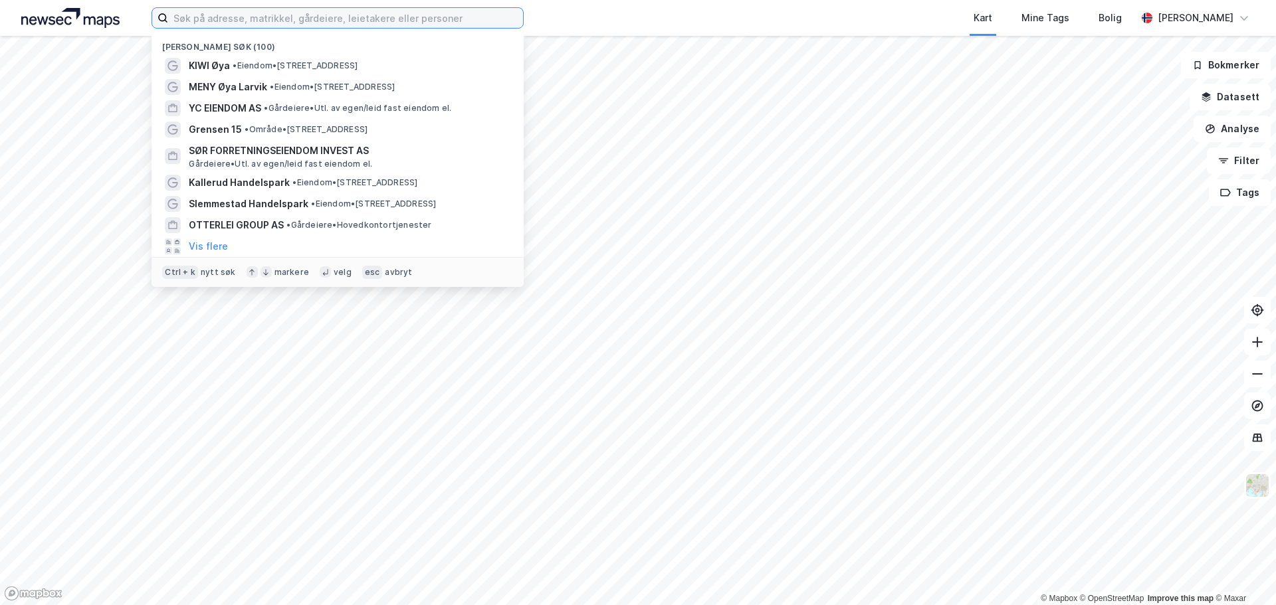
paste input "Løkkemyra Handelspark – [GEOGRAPHIC_DATA]"
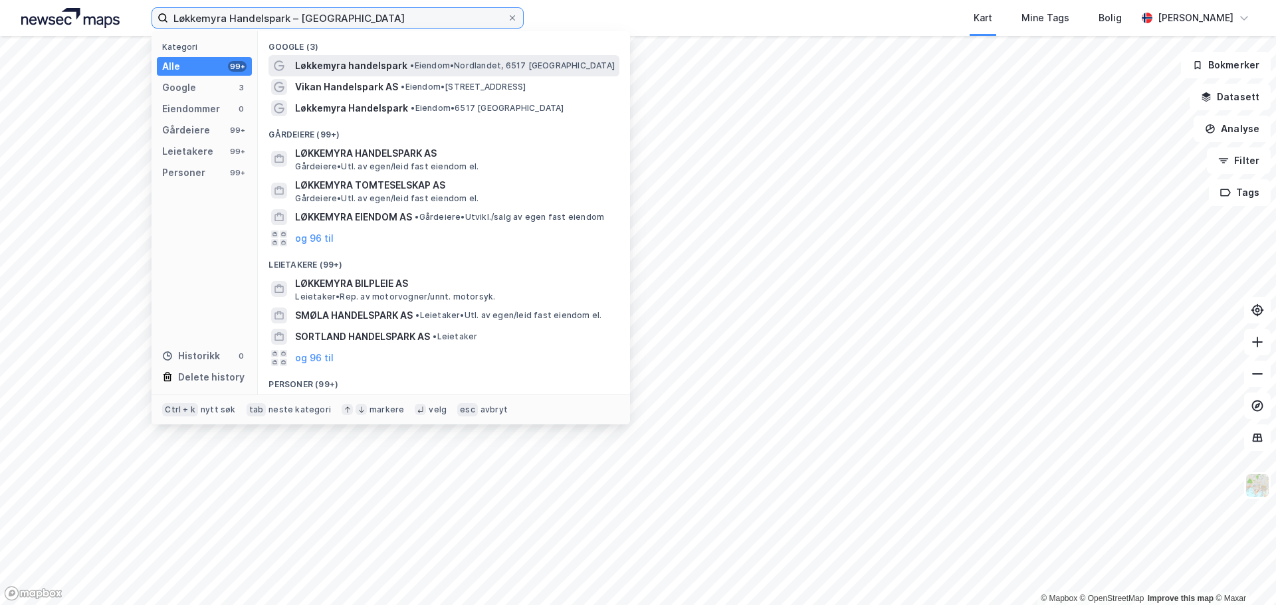
type input "Løkkemyra Handelspark – [GEOGRAPHIC_DATA]"
click at [316, 71] on span "Løkkemyra handelspark" at bounding box center [351, 66] width 112 height 16
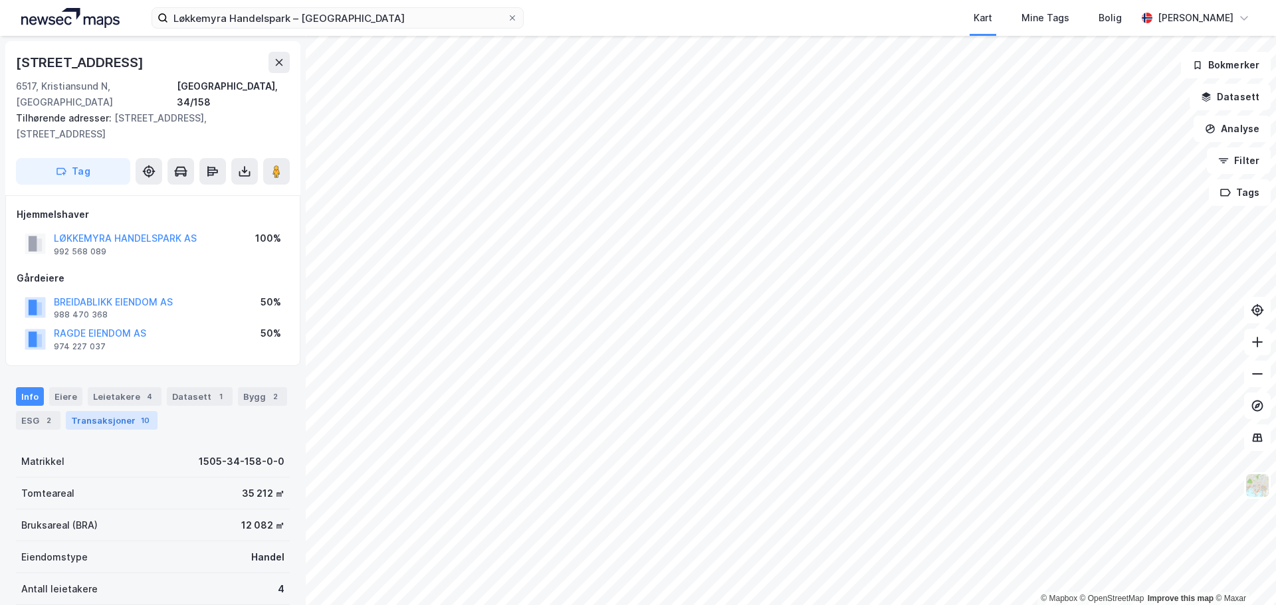
click at [85, 411] on div "Transaksjoner 10" at bounding box center [112, 420] width 92 height 19
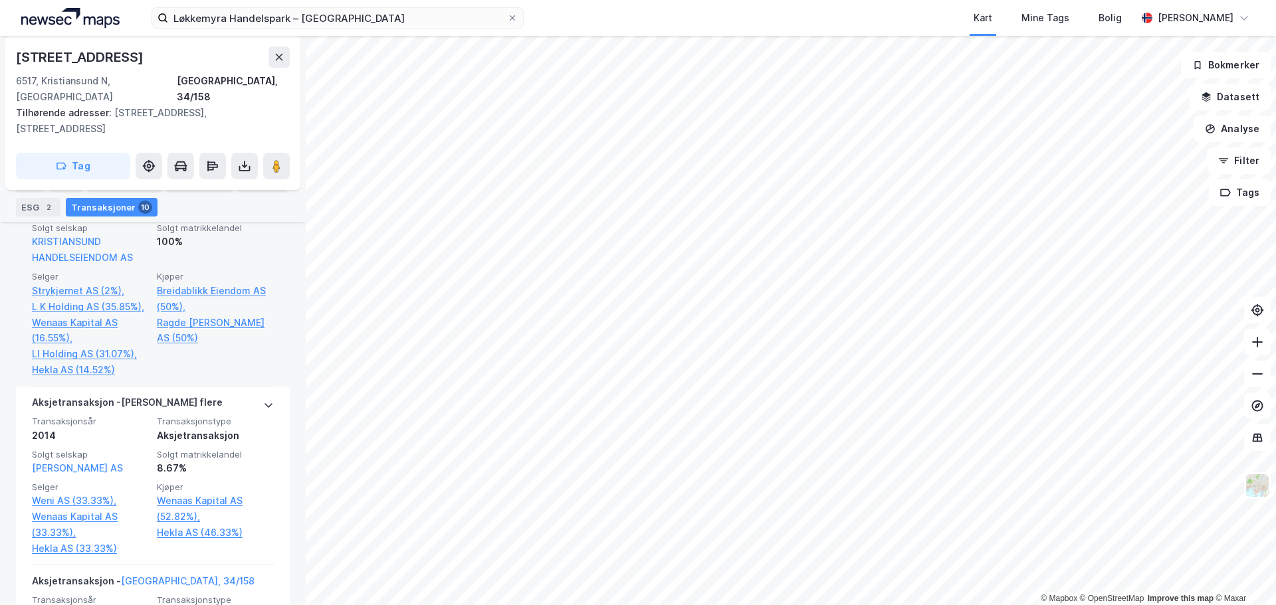
scroll to position [523, 0]
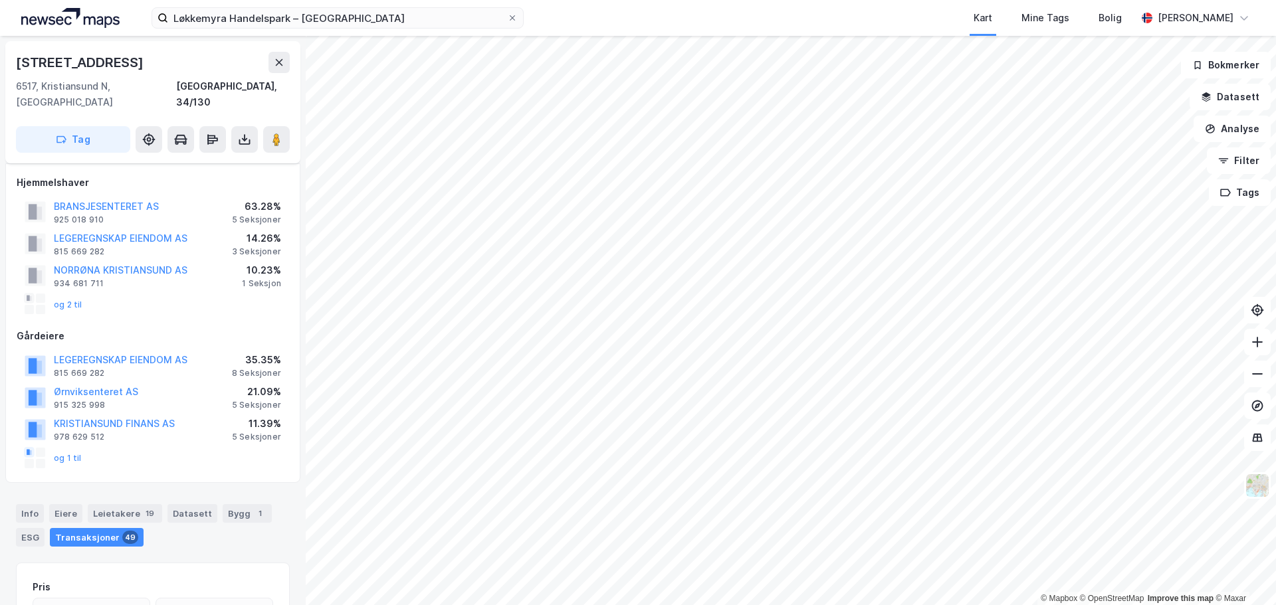
scroll to position [191, 0]
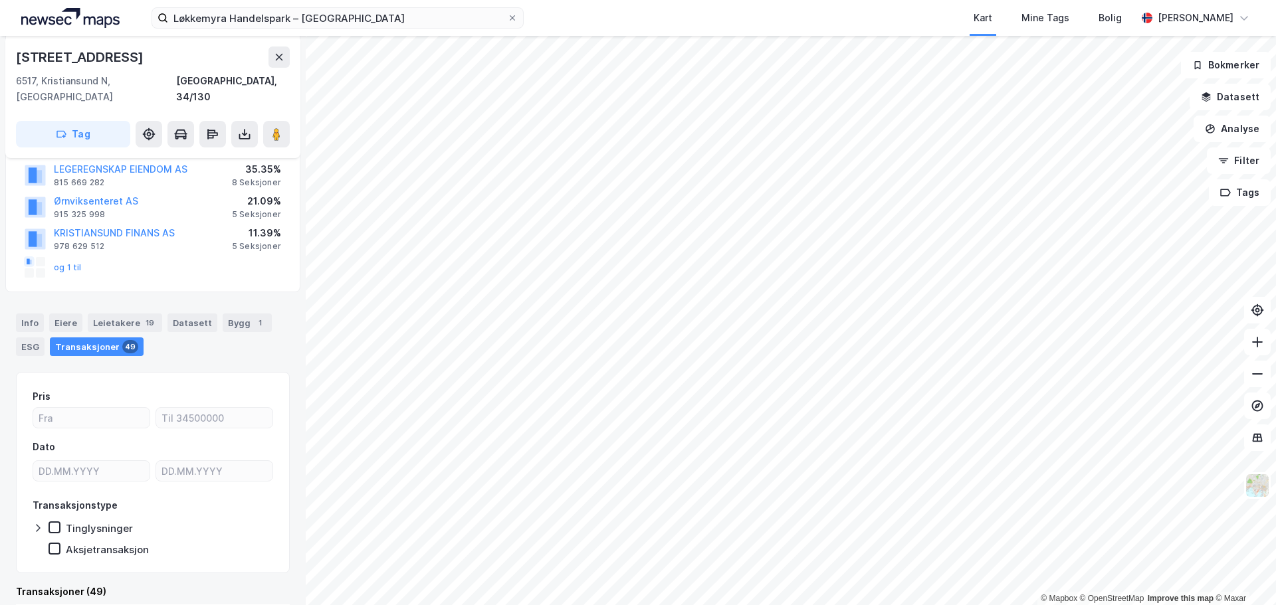
scroll to position [10, 0]
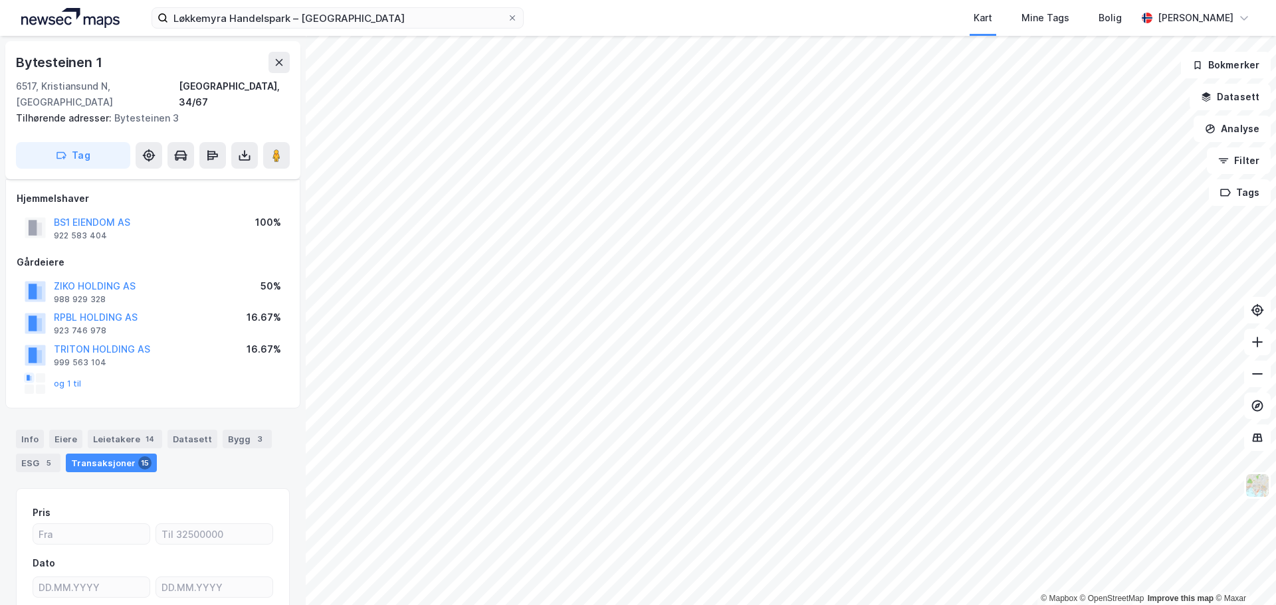
scroll to position [10, 0]
